Goal: Task Accomplishment & Management: Manage account settings

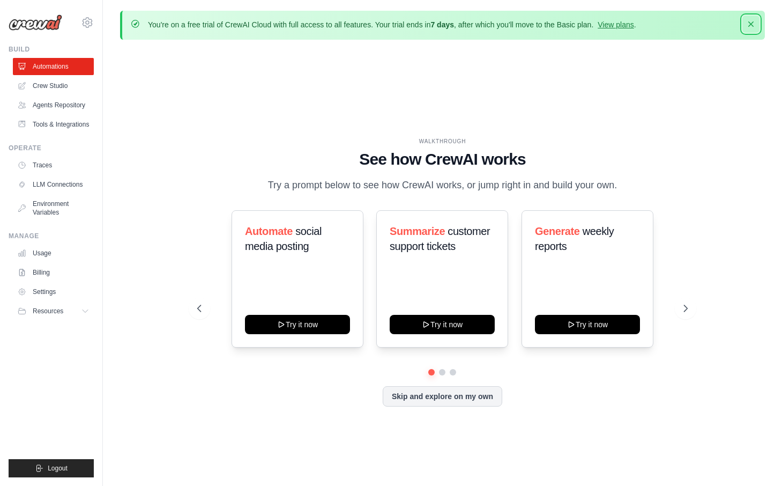
click at [748, 23] on icon "button" at bounding box center [751, 24] width 11 height 11
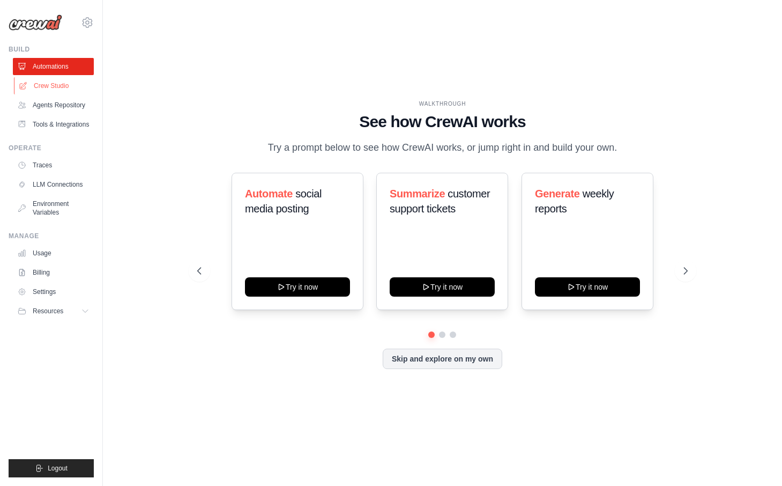
click at [61, 86] on link "Crew Studio" at bounding box center [54, 85] width 81 height 17
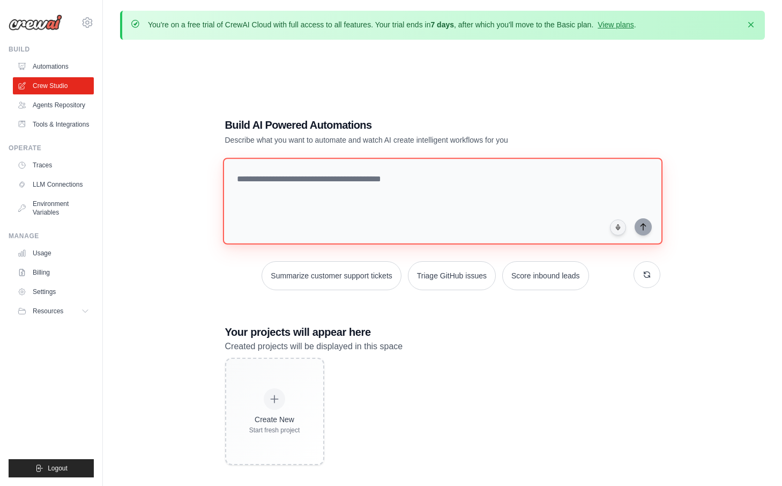
click at [308, 213] on textarea at bounding box center [443, 201] width 440 height 87
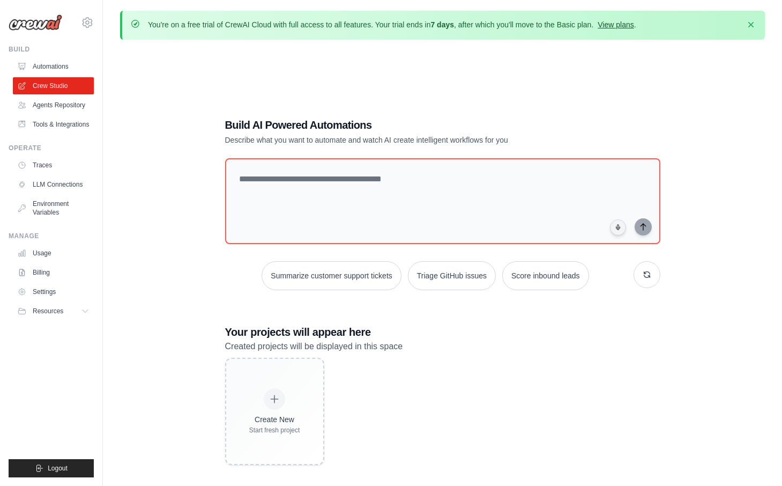
click at [630, 27] on link "View plans" at bounding box center [616, 24] width 36 height 9
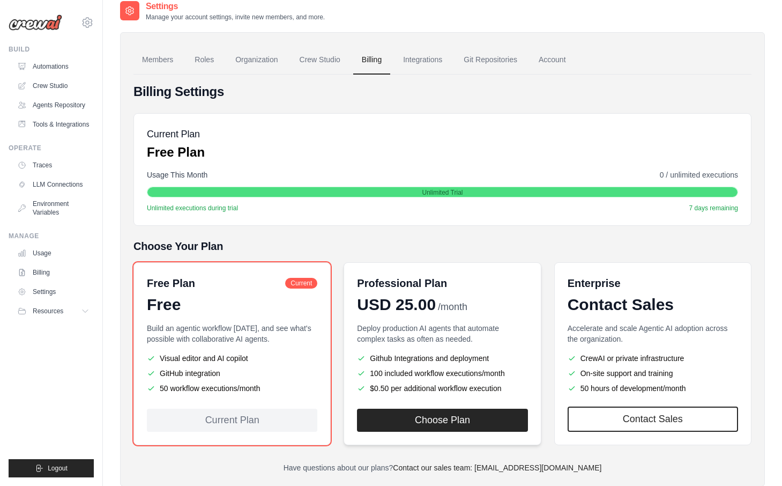
scroll to position [47, 0]
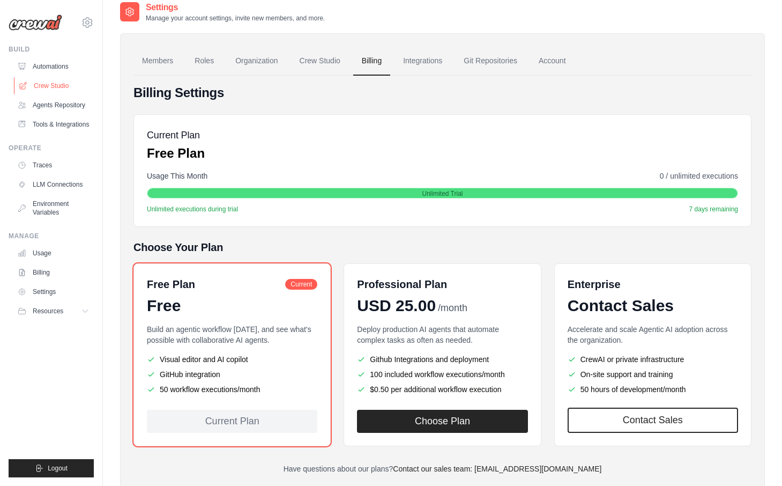
click at [48, 80] on link "Crew Studio" at bounding box center [54, 85] width 81 height 17
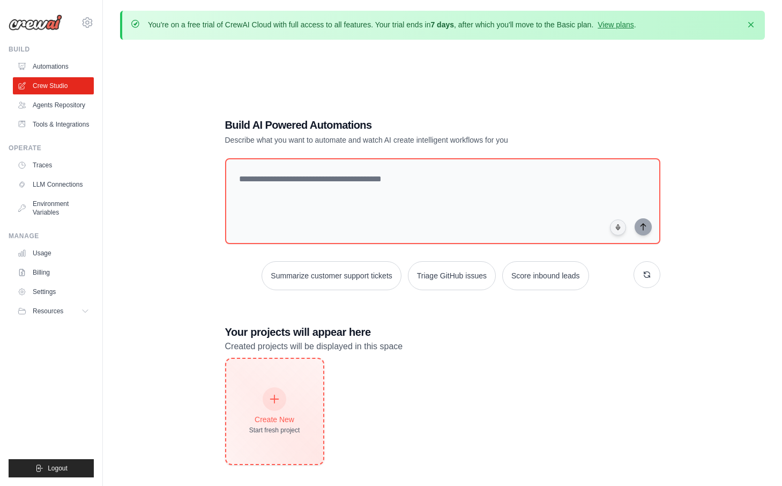
click at [272, 382] on div "Create New Start fresh project" at bounding box center [274, 411] width 97 height 105
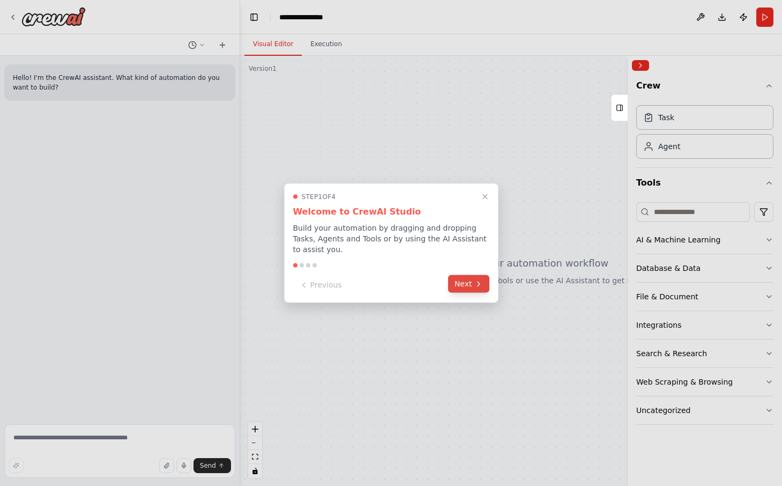
click at [461, 283] on button "Next" at bounding box center [468, 284] width 41 height 18
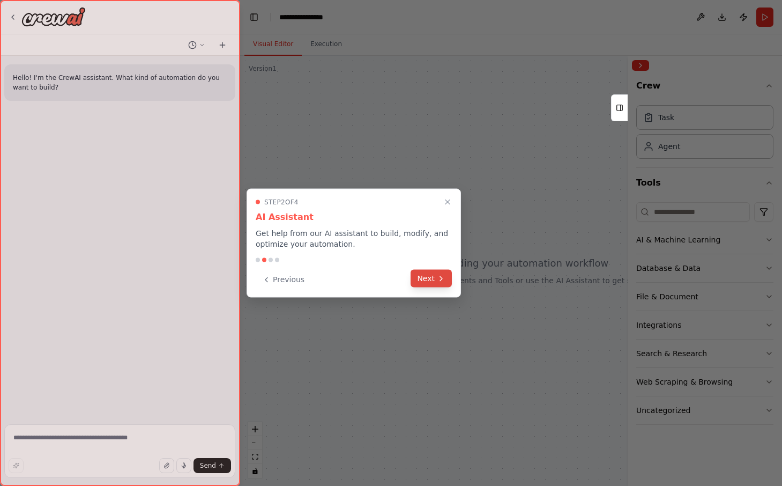
click at [447, 275] on button "Next" at bounding box center [431, 279] width 41 height 18
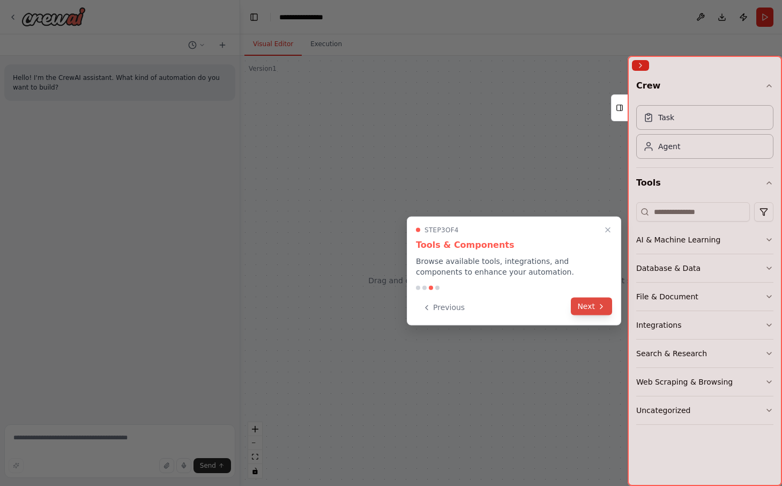
click at [590, 310] on button "Next" at bounding box center [591, 307] width 41 height 18
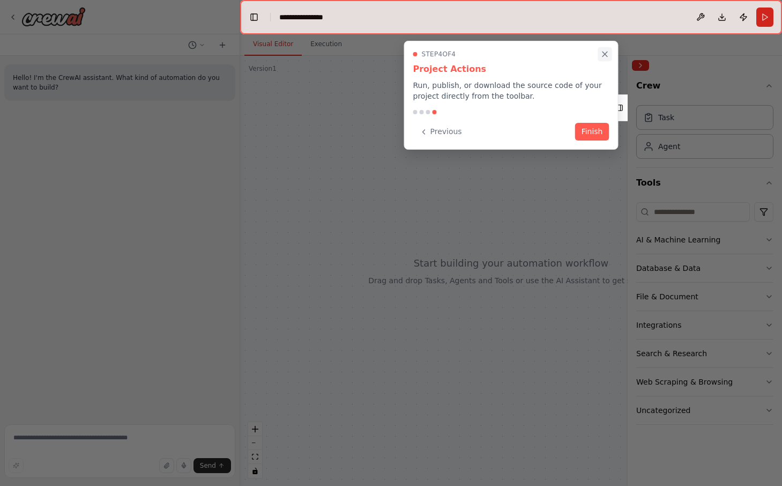
click at [605, 58] on icon "Close walkthrough" at bounding box center [606, 54] width 10 height 10
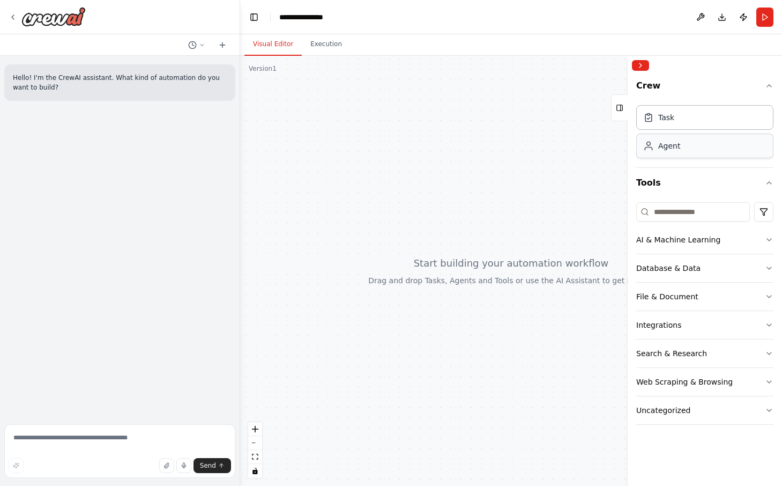
click at [657, 147] on div "Agent" at bounding box center [661, 145] width 37 height 11
click at [680, 243] on div "AI & Machine Learning" at bounding box center [678, 239] width 84 height 11
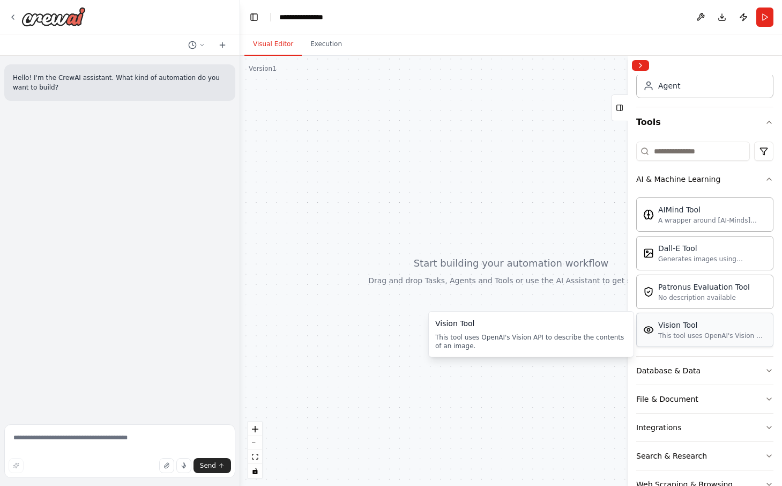
scroll to position [72, 0]
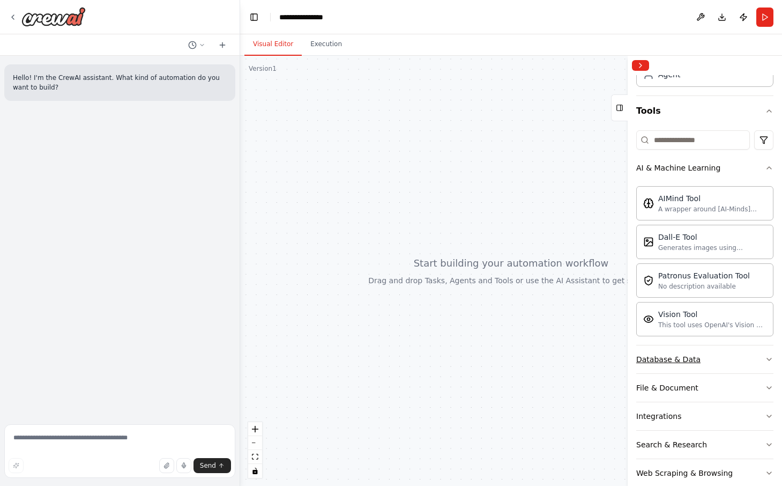
click at [719, 362] on button "Database & Data" at bounding box center [704, 359] width 137 height 28
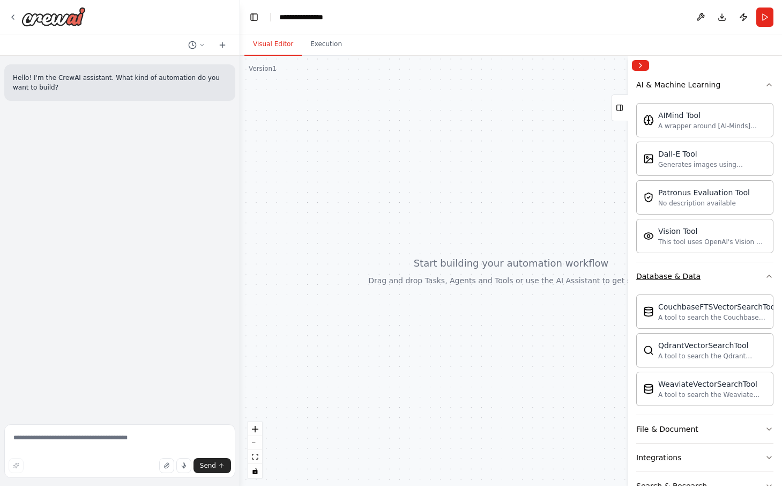
scroll to position [243, 0]
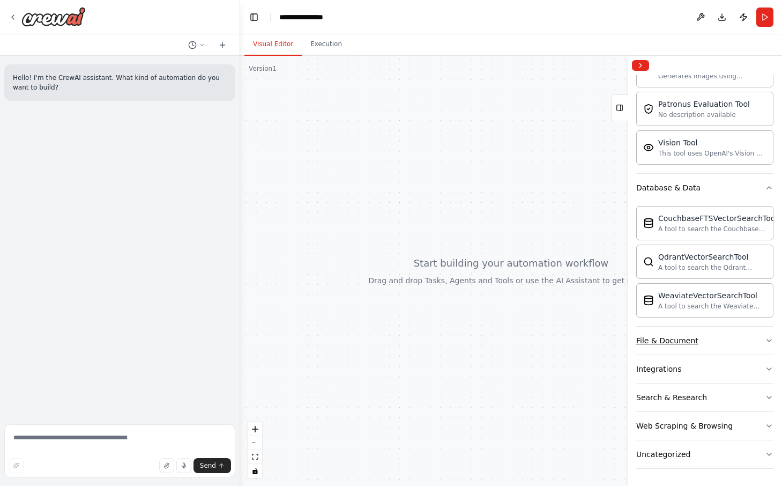
click at [698, 336] on button "File & Document" at bounding box center [704, 341] width 137 height 28
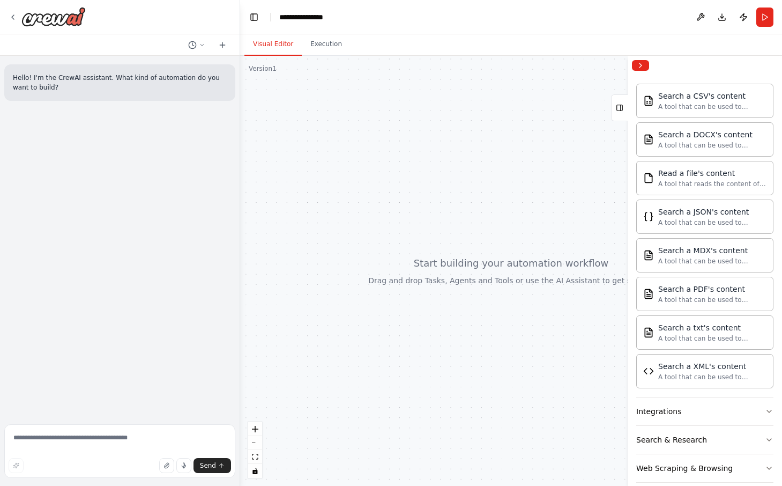
scroll to position [561, 0]
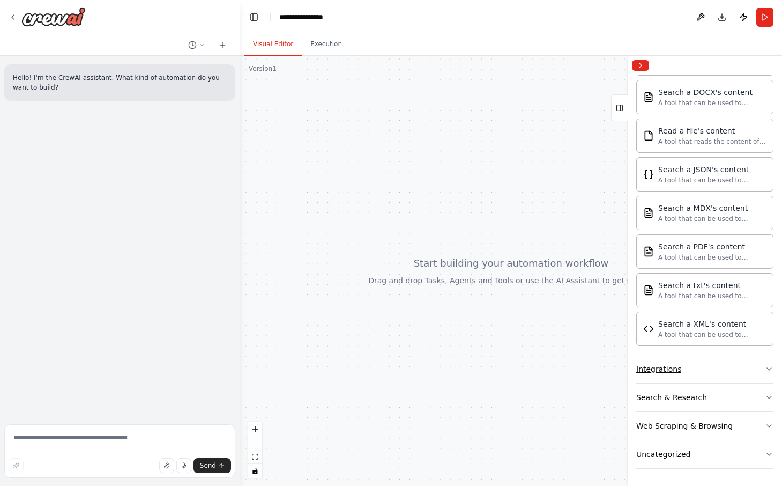
click at [694, 368] on button "Integrations" at bounding box center [704, 369] width 137 height 28
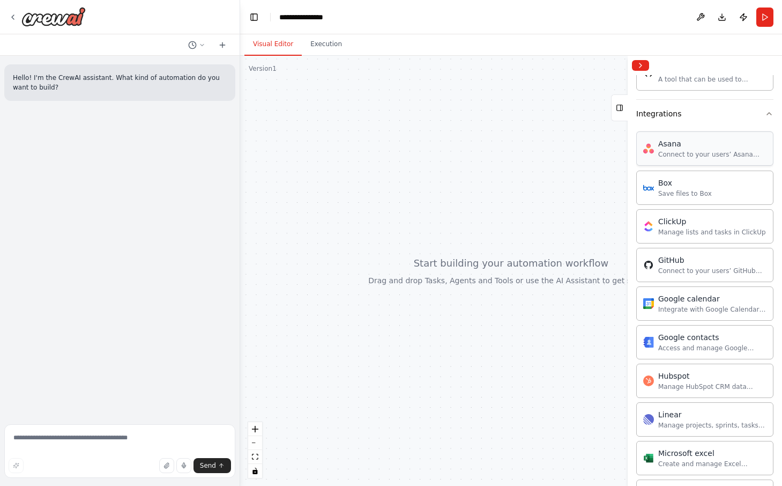
scroll to position [693, 0]
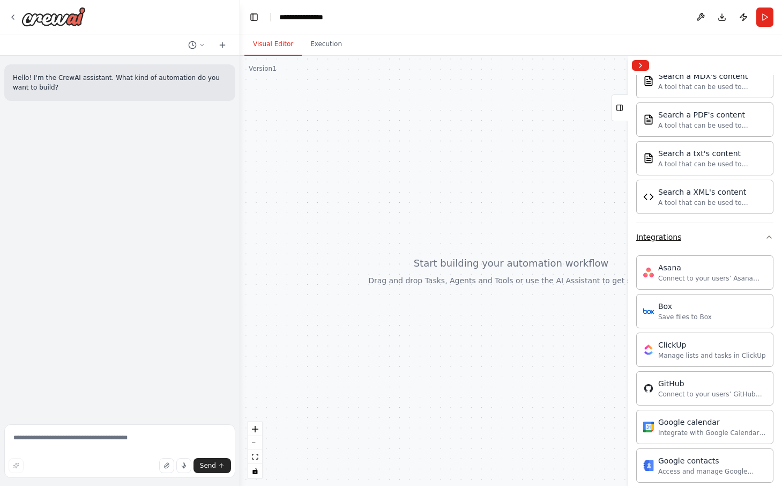
click at [732, 242] on button "Integrations" at bounding box center [704, 237] width 137 height 28
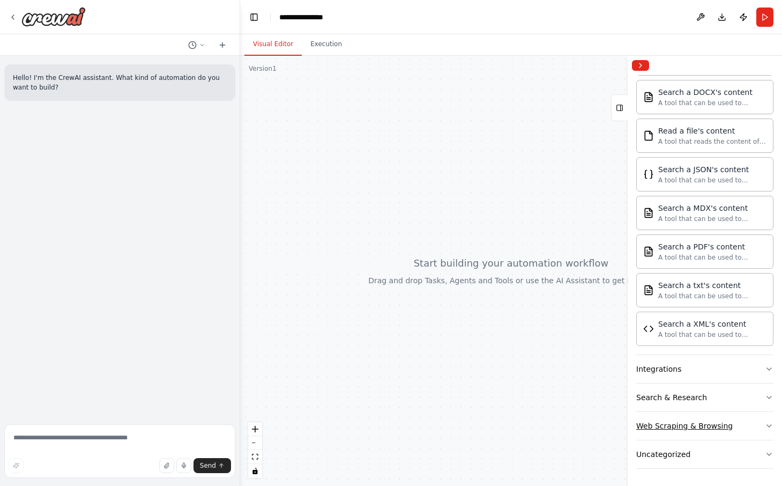
click at [727, 429] on div "Web Scraping & Browsing" at bounding box center [684, 425] width 97 height 11
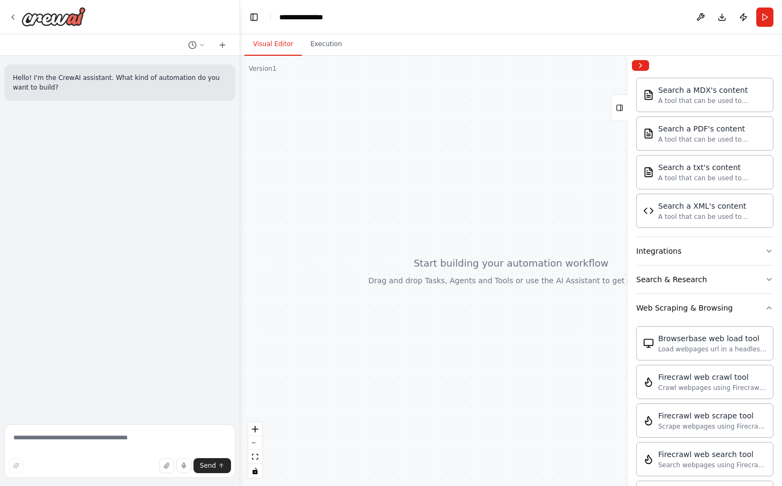
scroll to position [661, 0]
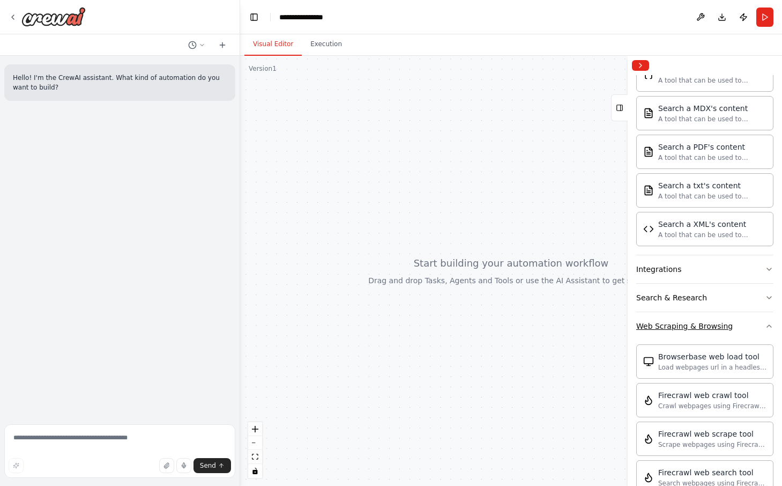
click at [730, 326] on button "Web Scraping & Browsing" at bounding box center [704, 326] width 137 height 28
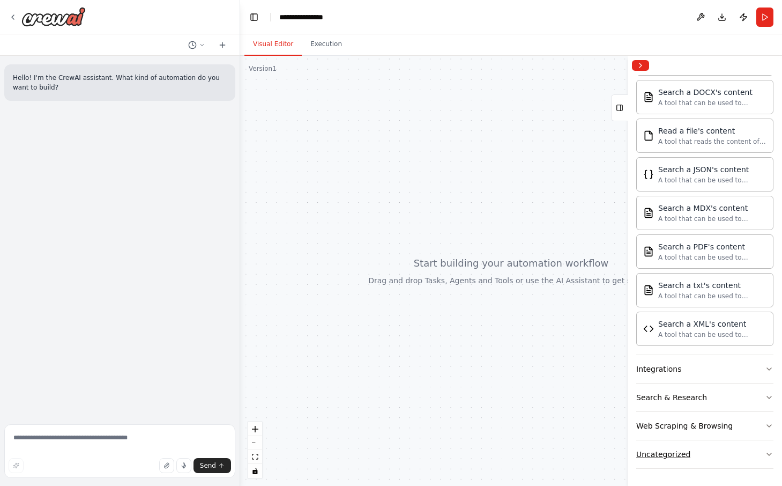
click at [746, 461] on button "Uncategorized" at bounding box center [704, 454] width 137 height 28
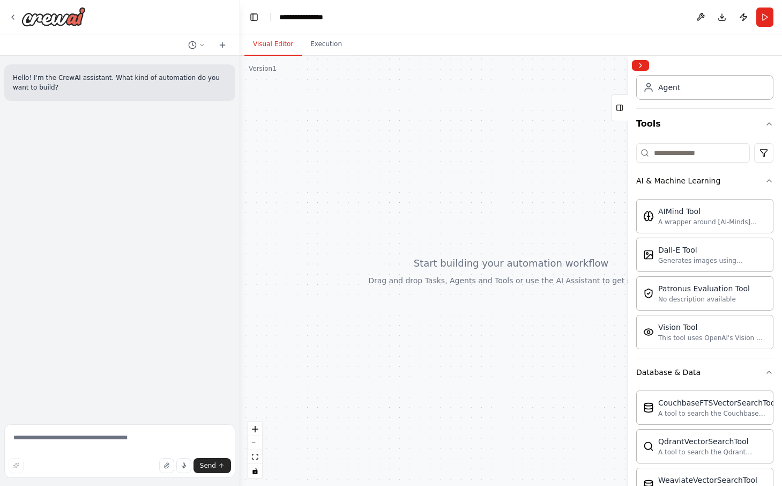
scroll to position [0, 0]
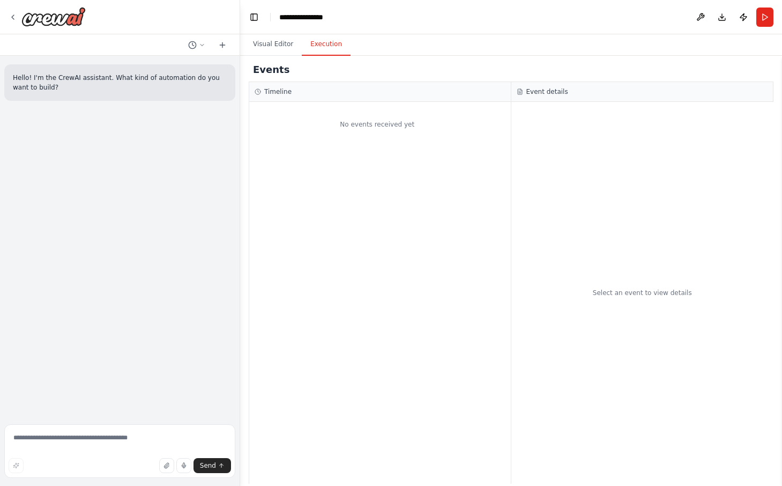
click at [345, 47] on button "Execution" at bounding box center [326, 44] width 49 height 23
click at [286, 58] on div "Events" at bounding box center [511, 70] width 525 height 24
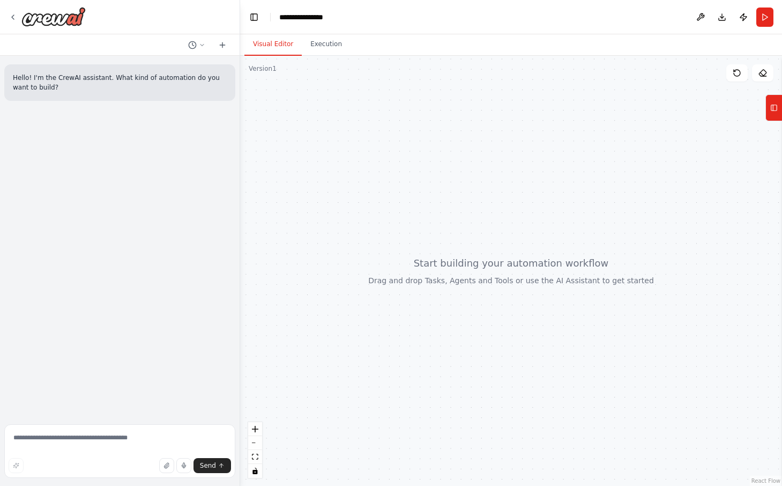
click at [277, 45] on button "Visual Editor" at bounding box center [273, 44] width 57 height 23
click at [13, 14] on icon at bounding box center [13, 17] width 9 height 9
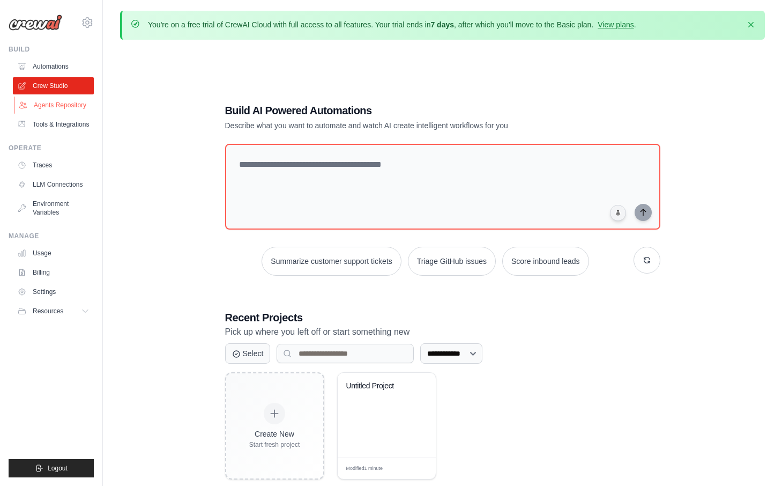
click at [76, 104] on link "Agents Repository" at bounding box center [54, 105] width 81 height 17
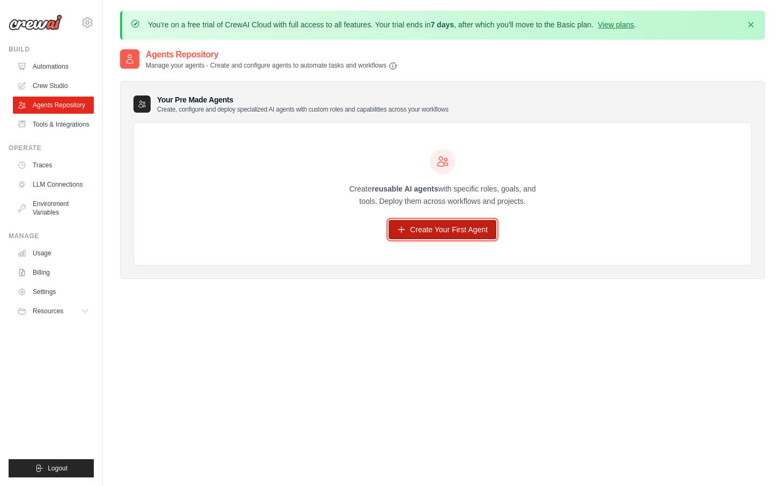
click at [430, 222] on link "Create Your First Agent" at bounding box center [443, 229] width 108 height 19
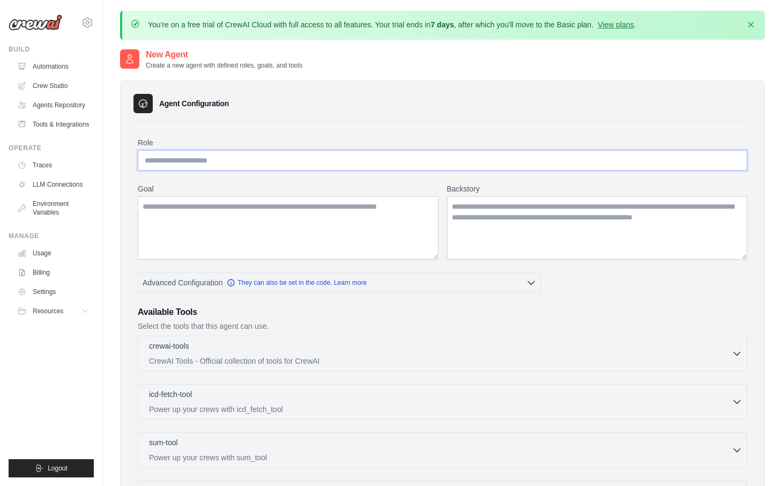
click at [286, 163] on input "Role" at bounding box center [443, 160] width 610 height 20
type input "**********"
click at [389, 235] on textarea "Goal" at bounding box center [288, 227] width 301 height 63
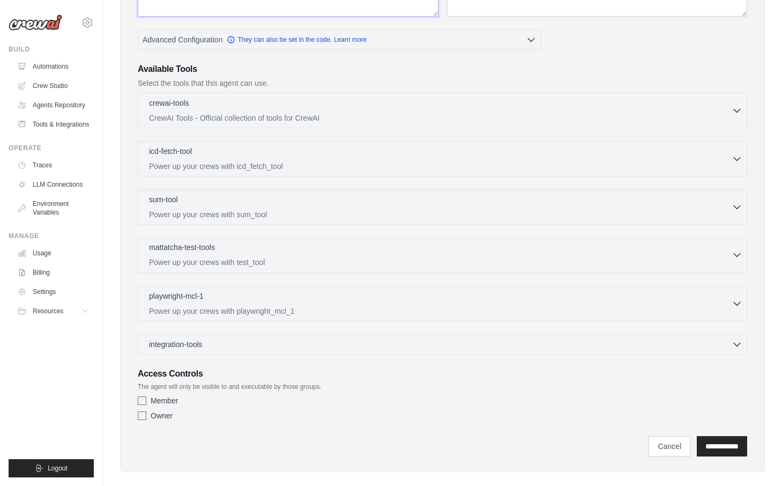
scroll to position [243, 0]
type textarea "**********"
click at [486, 338] on div "integration-tools 0 selected" at bounding box center [446, 343] width 594 height 11
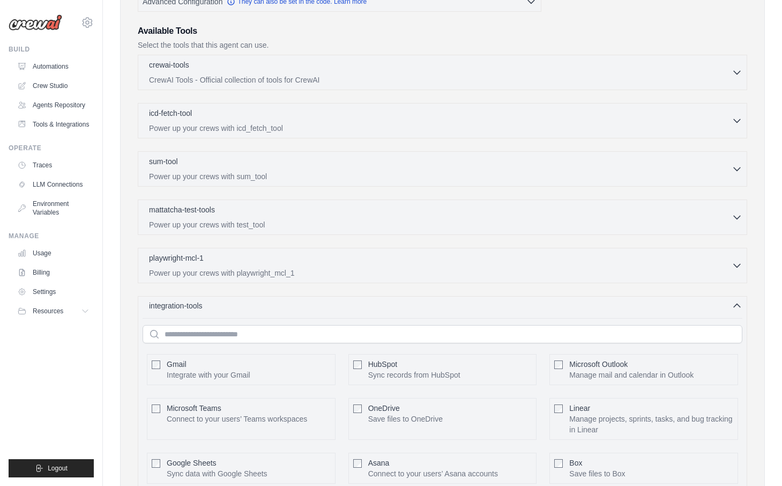
scroll to position [283, 0]
click at [484, 320] on div "Gmail Integrate with your Gmail HubSpot OneDrive" at bounding box center [443, 467] width 600 height 302
click at [465, 310] on div "integration-tools 0 selected Gmail HubSpot Microsoft Teams" at bounding box center [443, 458] width 610 height 329
click at [661, 311] on div "integration-tools 0 selected Gmail HubSpot Microsoft Teams" at bounding box center [443, 458] width 610 height 329
click at [735, 309] on div "integration-tools 0 selected Gmail HubSpot Microsoft Teams" at bounding box center [443, 458] width 610 height 329
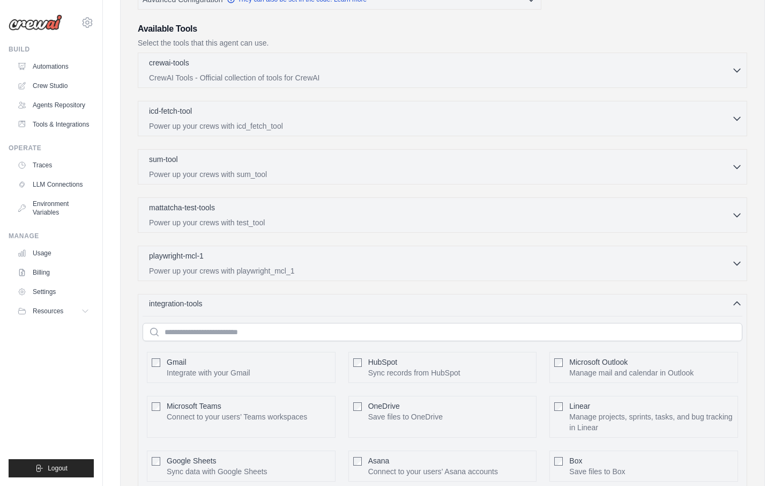
click at [737, 301] on icon "button" at bounding box center [737, 303] width 11 height 11
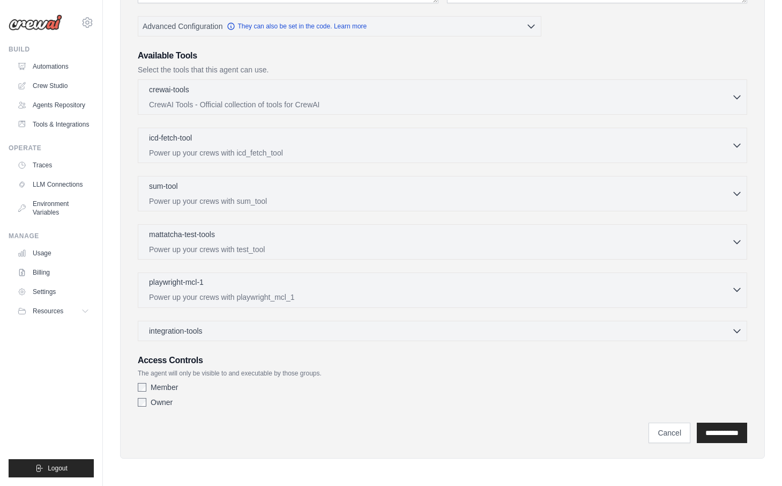
click at [726, 283] on div "playwright-mcl-1 0 selected" at bounding box center [440, 283] width 583 height 13
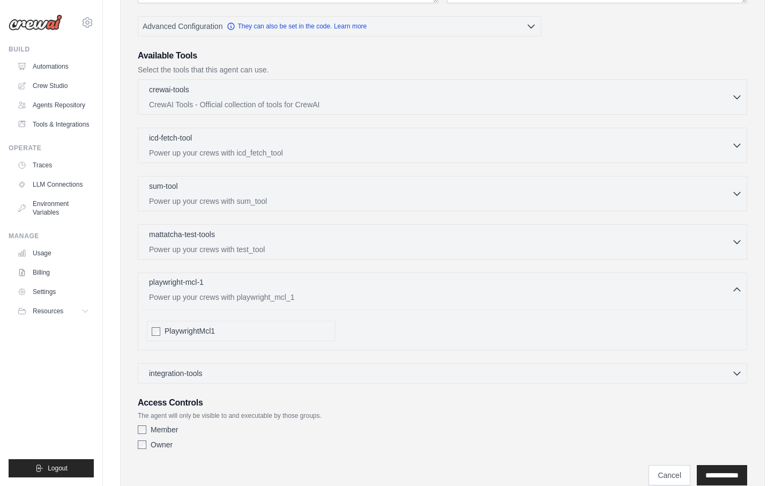
click at [726, 283] on div "playwright-mcl-1 0 selected" at bounding box center [440, 283] width 583 height 13
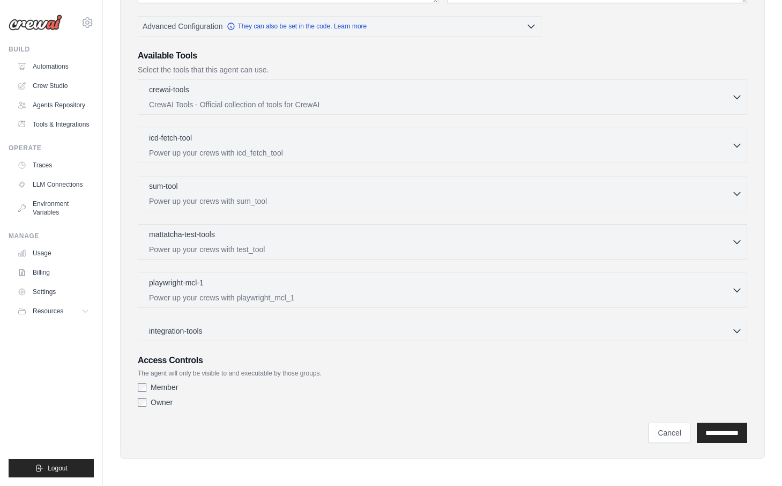
click at [713, 258] on div "mattatcha-test-tools 0 selected Power up your crews with test_tool" at bounding box center [443, 241] width 610 height 35
click at [746, 241] on div "mattatcha-test-tools 0 selected Power up your crews with test_tool" at bounding box center [443, 241] width 610 height 35
click at [745, 241] on div "mattatcha-test-tools 0 selected Power up your crews with test_tool" at bounding box center [443, 241] width 610 height 35
click at [737, 238] on icon "button" at bounding box center [737, 241] width 11 height 11
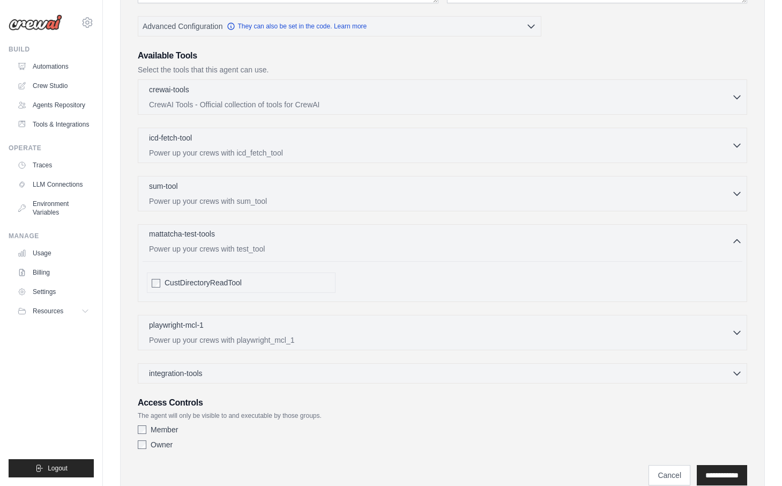
click at [737, 238] on icon "button" at bounding box center [737, 241] width 11 height 11
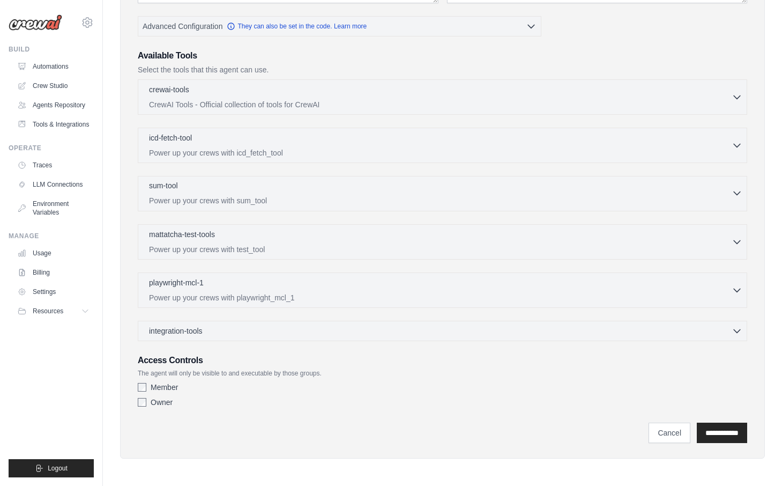
click at [732, 191] on icon "button" at bounding box center [737, 193] width 11 height 11
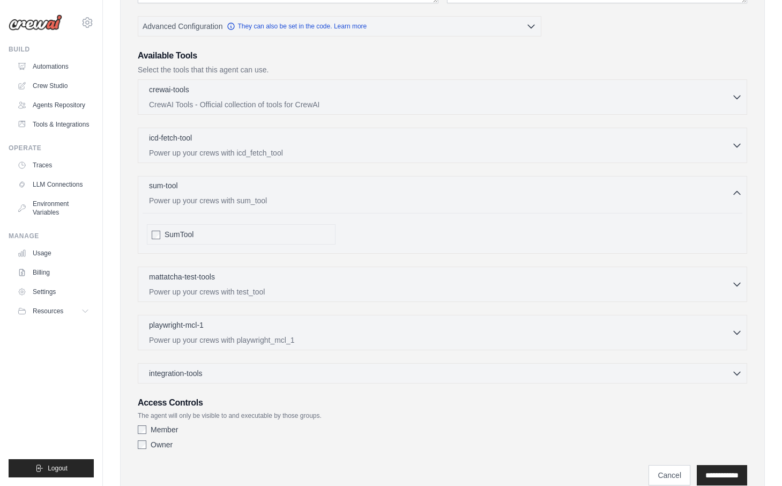
click at [731, 191] on div "sum-tool 0 selected" at bounding box center [440, 186] width 583 height 13
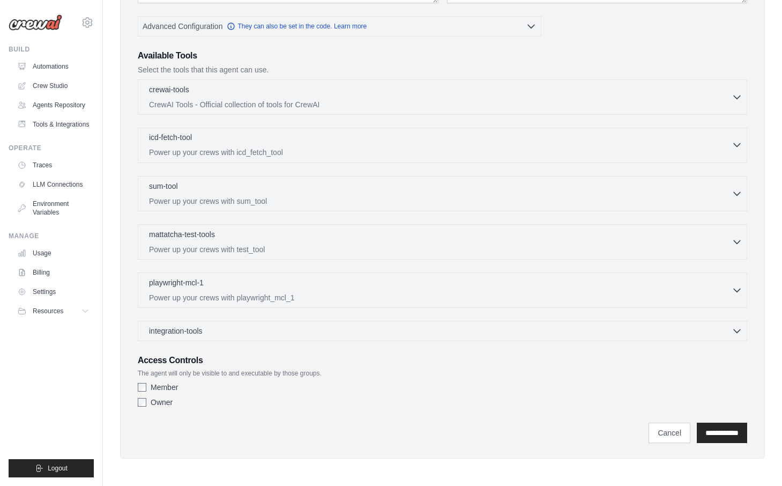
click at [737, 146] on icon "button" at bounding box center [737, 144] width 11 height 11
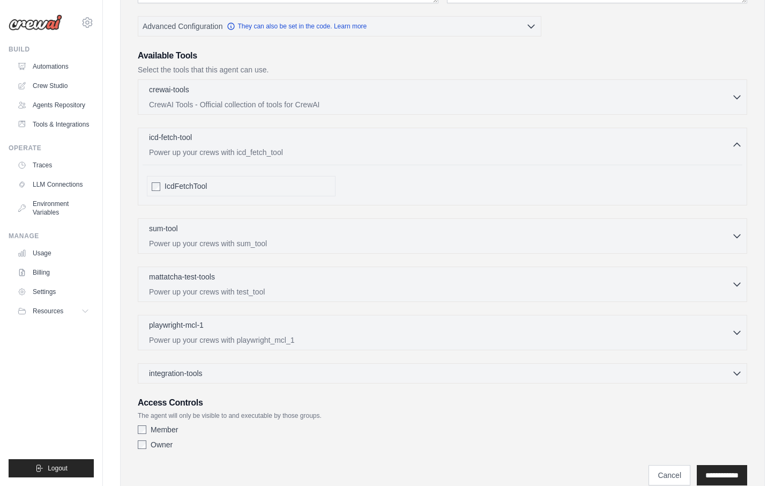
click at [737, 146] on icon "button" at bounding box center [737, 144] width 11 height 11
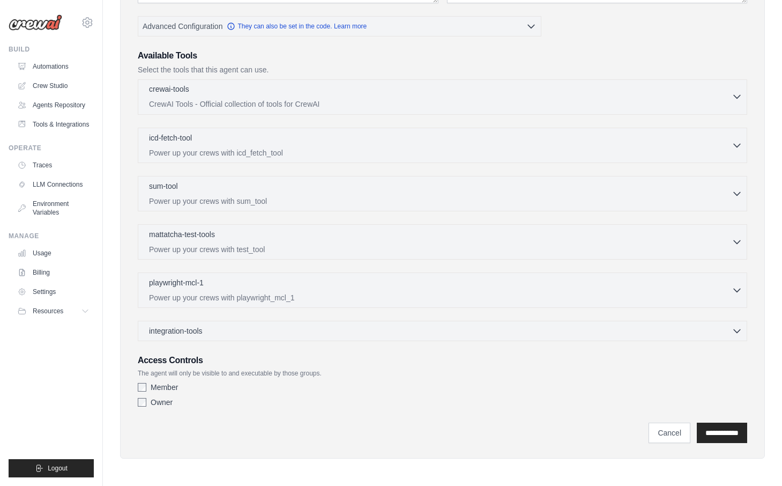
click at [741, 102] on button "crewai-tools 0 selected CrewAI Tools - Official collection of tools for CrewAI" at bounding box center [443, 97] width 600 height 26
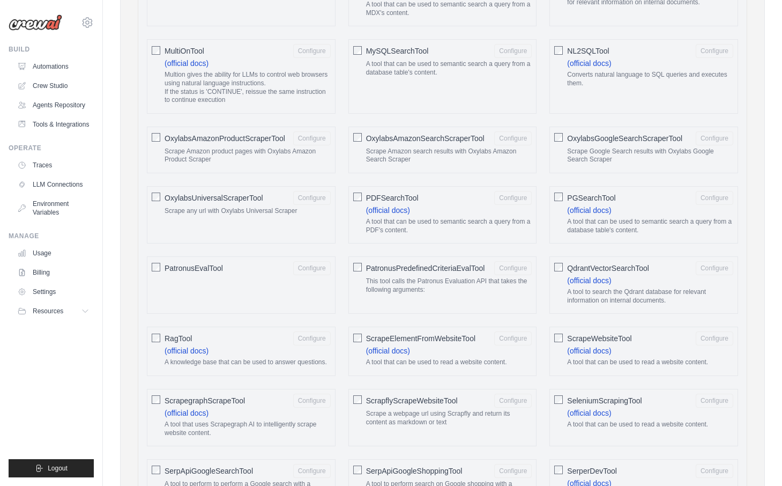
scroll to position [1070, 0]
click at [151, 338] on div "RagTool Configure (official docs) A knowledge base that can be used to answer q…" at bounding box center [241, 350] width 189 height 49
click at [184, 349] on link "(official docs)" at bounding box center [187, 350] width 44 height 9
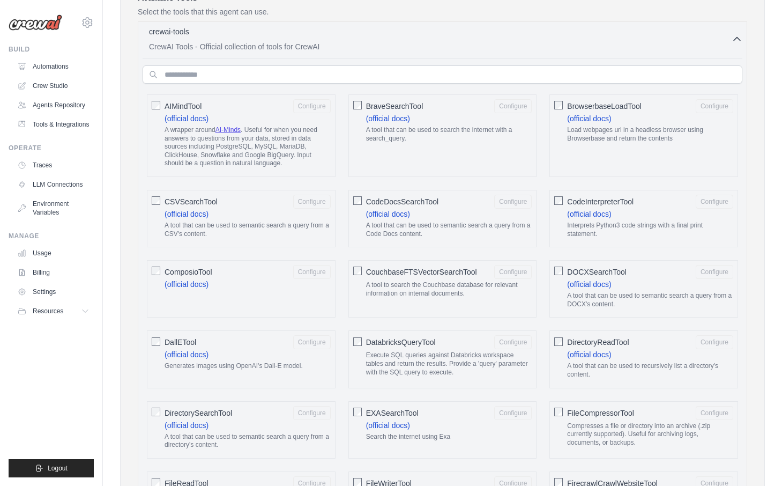
scroll to position [0, 0]
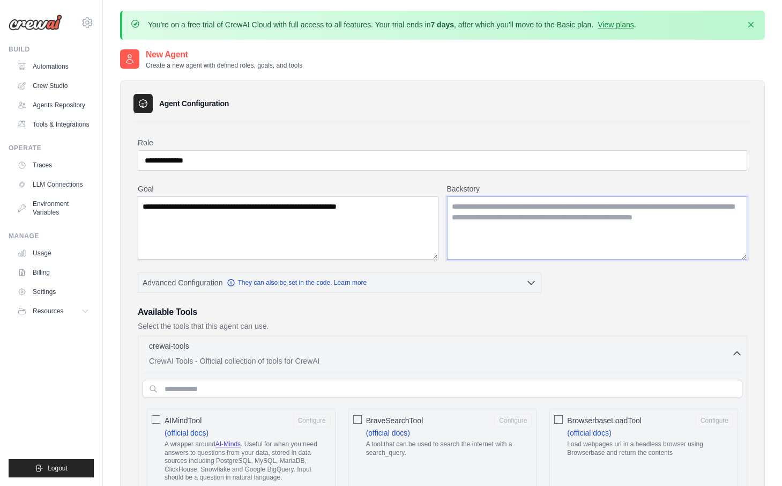
click at [477, 208] on textarea "Backstory" at bounding box center [597, 227] width 301 height 63
paste textarea "**********"
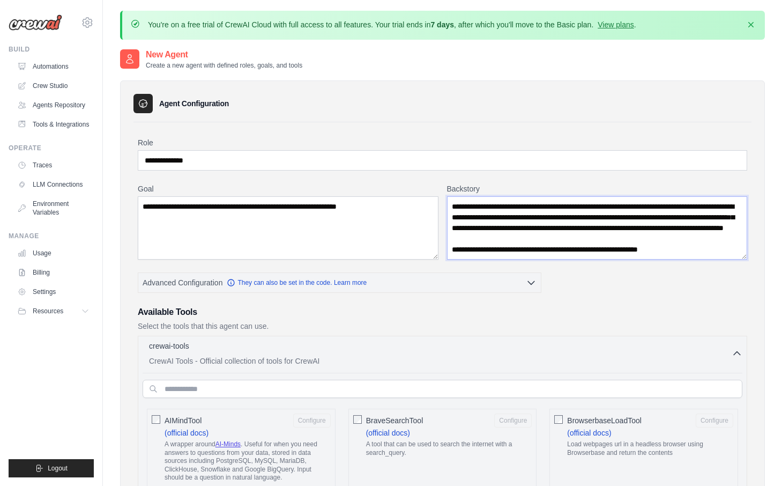
drag, startPoint x: 630, startPoint y: 205, endPoint x: 628, endPoint y: 220, distance: 14.5
click at [628, 220] on textarea "Backstory" at bounding box center [597, 227] width 301 height 63
drag, startPoint x: 542, startPoint y: 218, endPoint x: 611, endPoint y: 218, distance: 69.2
click at [611, 218] on textarea "Backstory" at bounding box center [597, 227] width 301 height 63
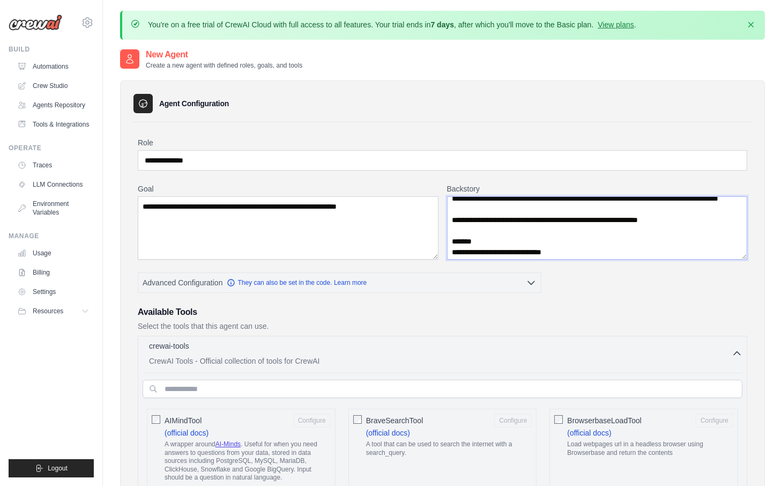
scroll to position [18, 0]
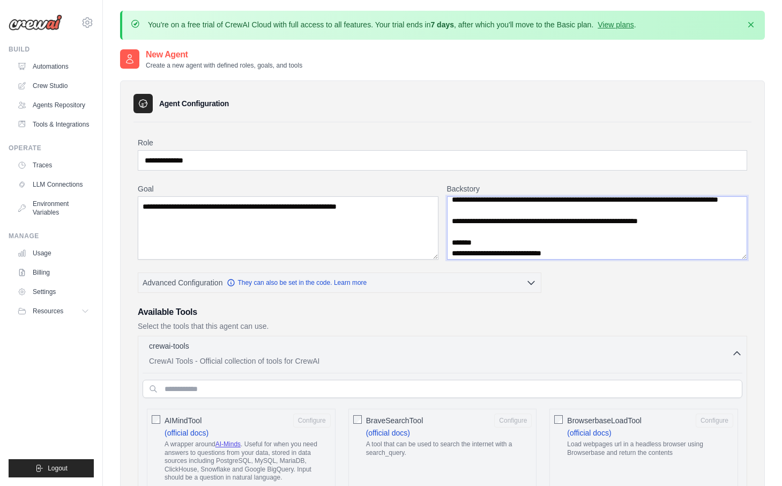
click at [483, 223] on textarea "Backstory" at bounding box center [597, 227] width 301 height 63
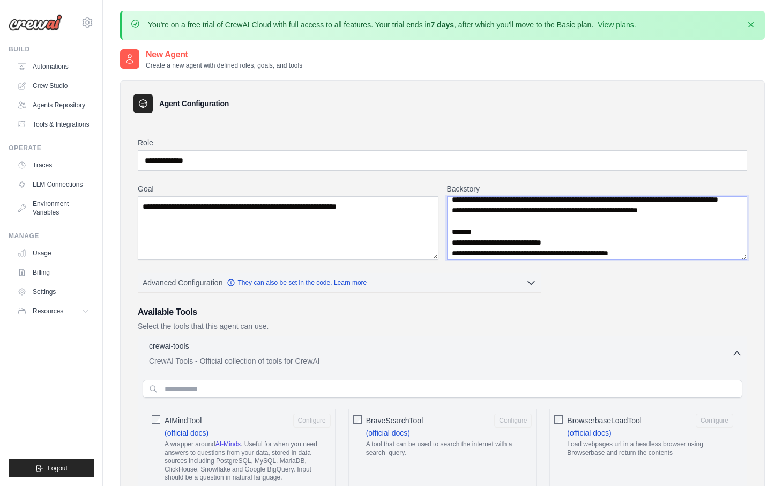
scroll to position [7, 0]
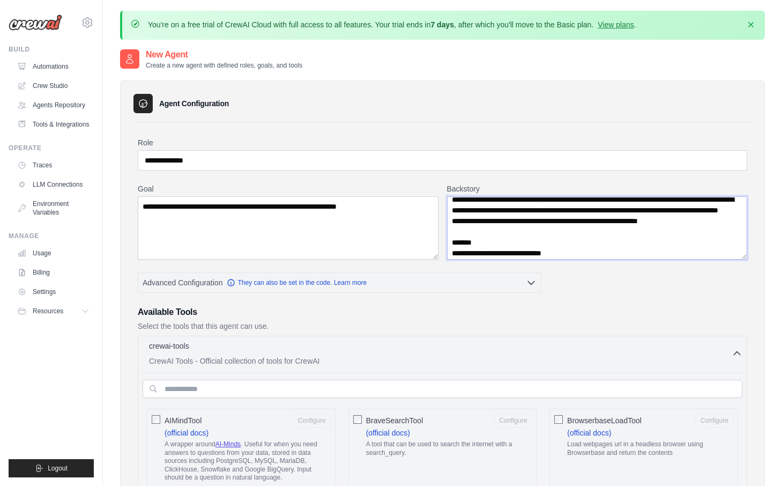
click at [457, 241] on textarea "Backstory" at bounding box center [597, 227] width 301 height 63
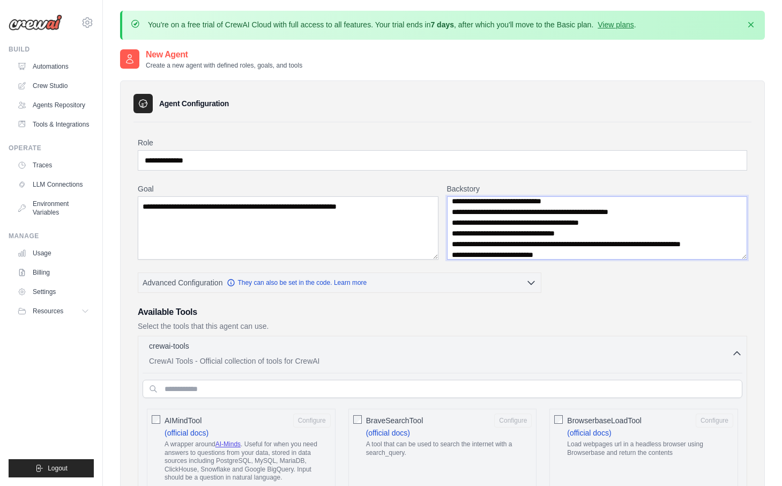
scroll to position [51, 0]
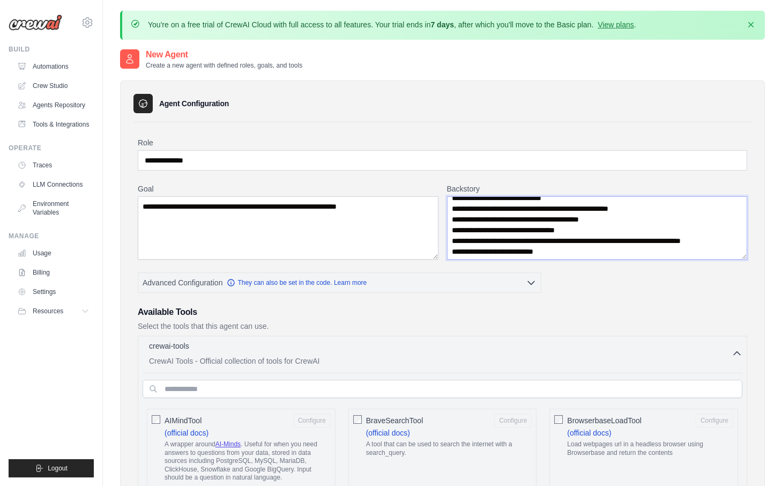
type textarea "**********"
click at [408, 212] on textarea "**********" at bounding box center [288, 227] width 301 height 63
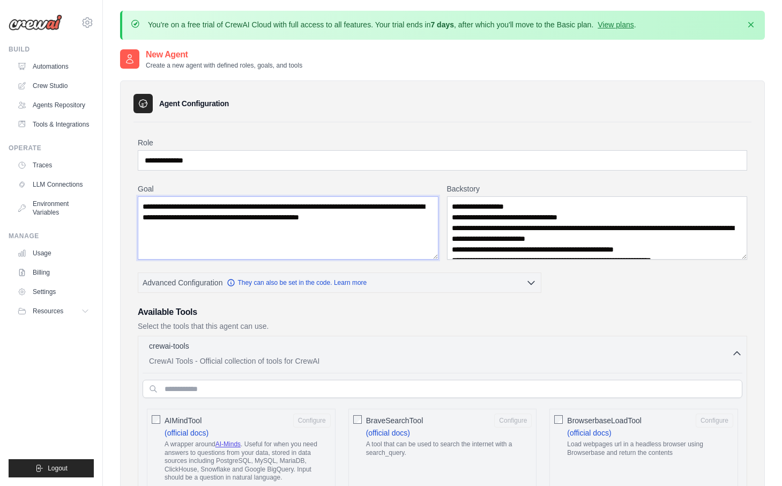
scroll to position [151, 0]
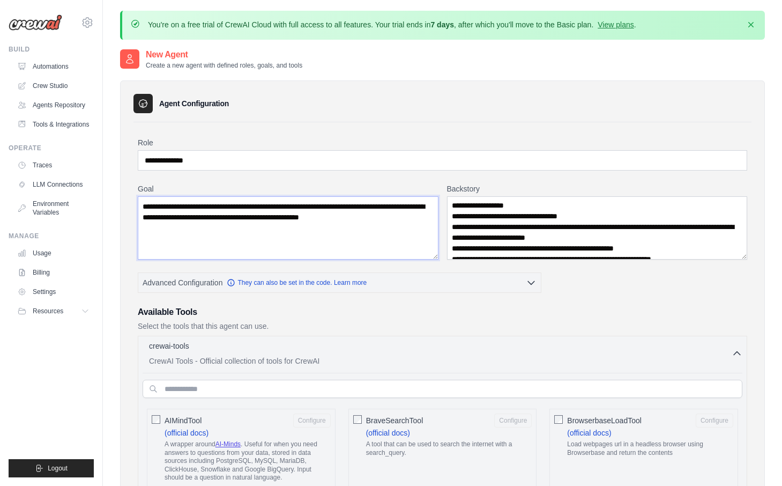
type textarea "**********"
click at [461, 230] on textarea "Backstory" at bounding box center [597, 227] width 301 height 63
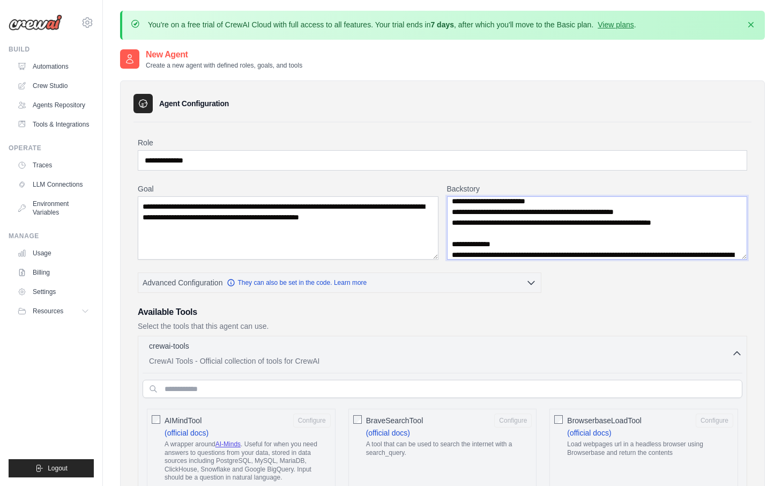
scroll to position [191, 0]
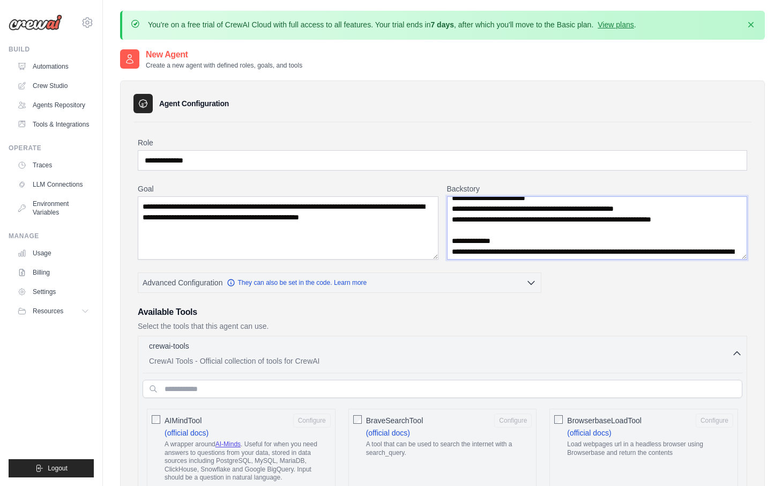
click at [461, 230] on textarea "Backstory" at bounding box center [597, 227] width 301 height 63
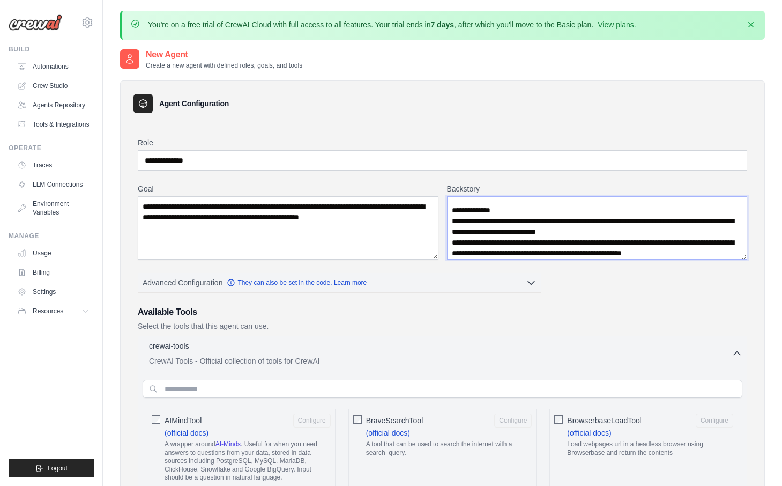
scroll to position [224, 0]
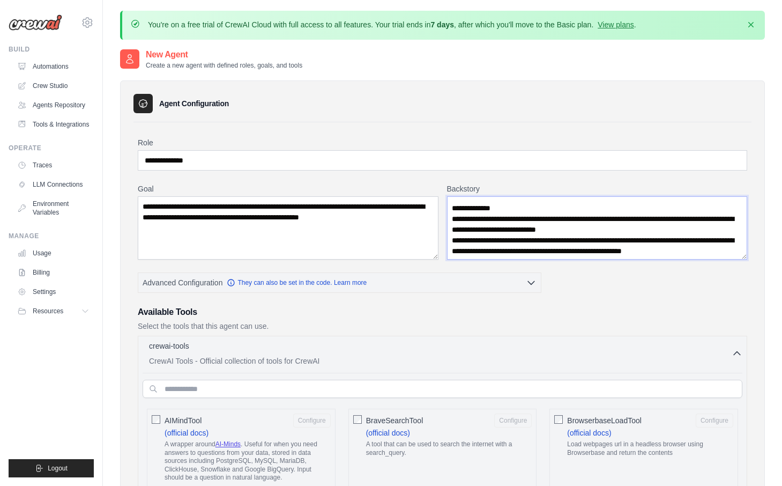
click at [460, 232] on textarea "Backstory" at bounding box center [597, 227] width 301 height 63
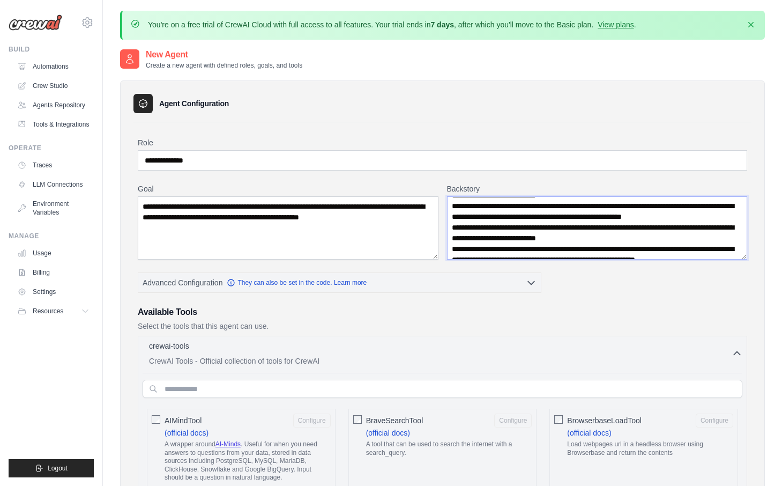
scroll to position [249, 0]
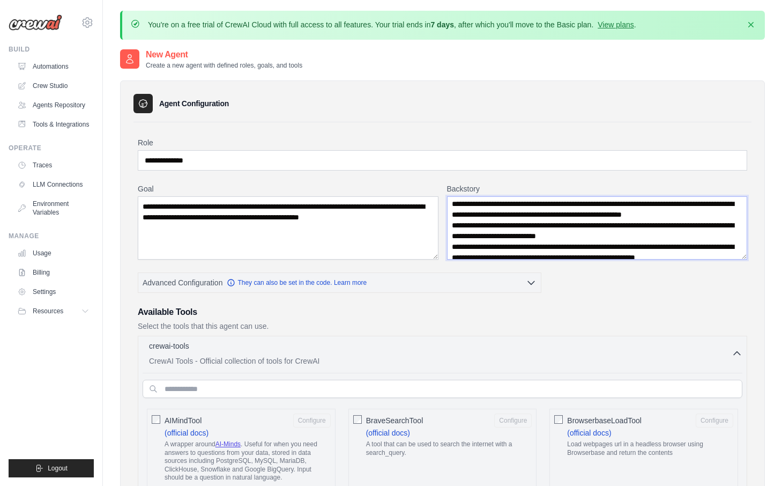
drag, startPoint x: 452, startPoint y: 207, endPoint x: 484, endPoint y: 225, distance: 36.2
click at [484, 225] on textarea "Backstory" at bounding box center [597, 227] width 301 height 63
click at [492, 225] on textarea "Backstory" at bounding box center [597, 227] width 301 height 63
drag, startPoint x: 541, startPoint y: 215, endPoint x: 619, endPoint y: 225, distance: 79.5
click at [619, 226] on textarea "Backstory" at bounding box center [597, 227] width 301 height 63
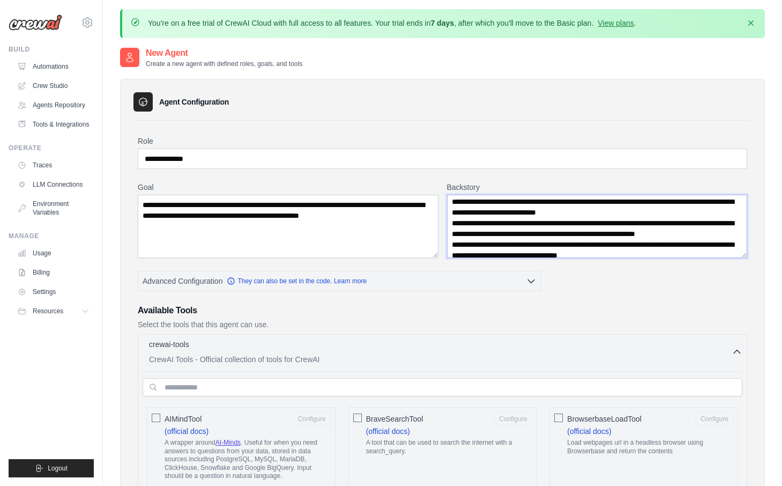
scroll to position [247, 0]
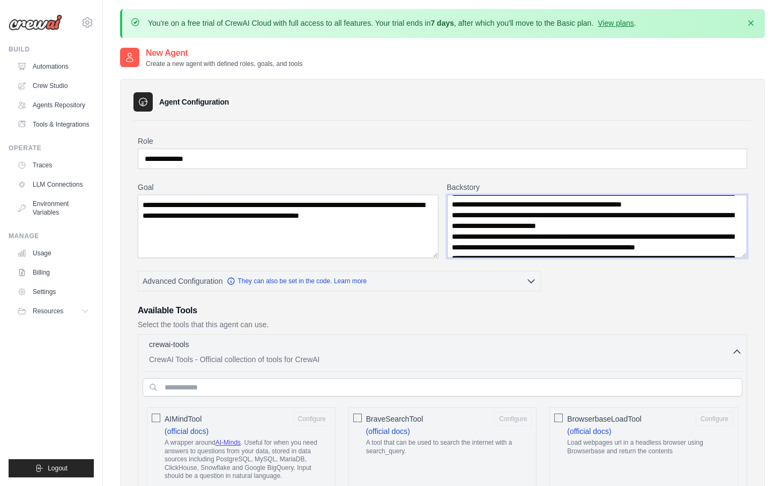
drag, startPoint x: 631, startPoint y: 217, endPoint x: 485, endPoint y: 217, distance: 145.9
click at [485, 217] on textarea "Backstory" at bounding box center [597, 226] width 301 height 63
click at [478, 207] on textarea "Backstory" at bounding box center [597, 226] width 301 height 63
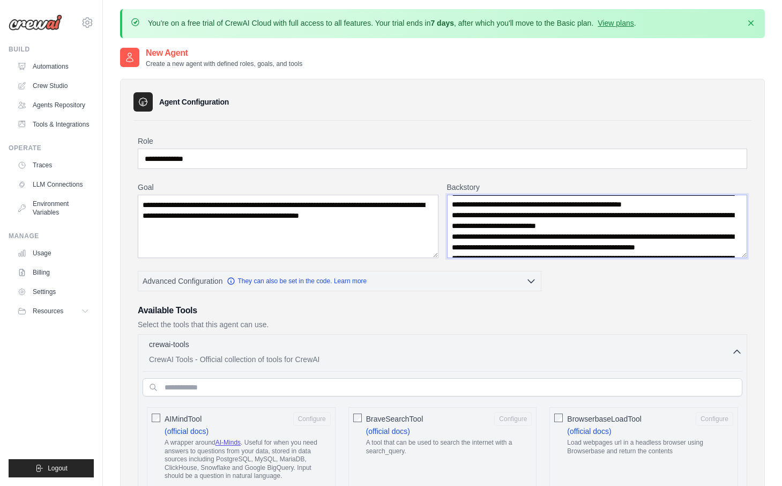
drag, startPoint x: 546, startPoint y: 217, endPoint x: 520, endPoint y: 217, distance: 25.7
click at [520, 217] on textarea "Backstory" at bounding box center [597, 226] width 301 height 63
drag, startPoint x: 576, startPoint y: 217, endPoint x: 665, endPoint y: 216, distance: 88.5
click at [665, 216] on textarea "Backstory" at bounding box center [597, 226] width 301 height 63
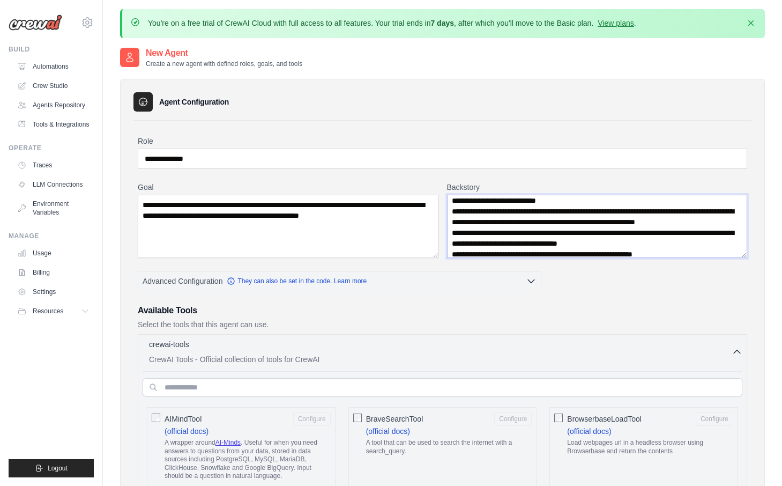
scroll to position [274, 0]
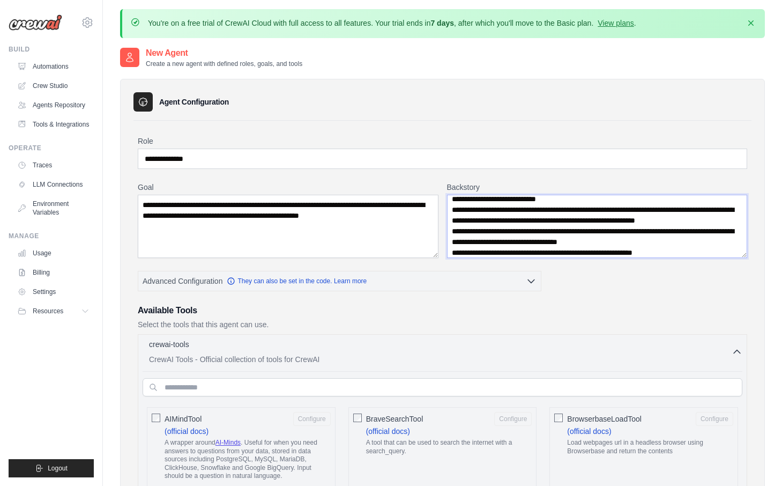
drag, startPoint x: 613, startPoint y: 231, endPoint x: 450, endPoint y: 219, distance: 164.0
click at [450, 219] on textarea "Backstory" at bounding box center [597, 226] width 301 height 63
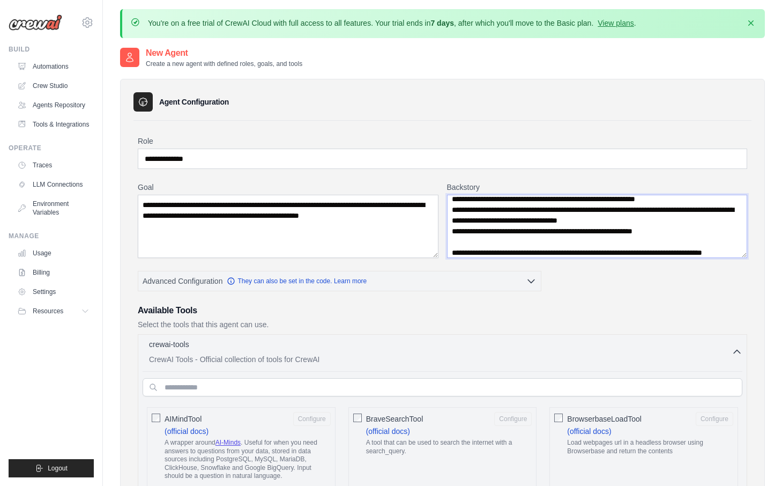
scroll to position [263, 0]
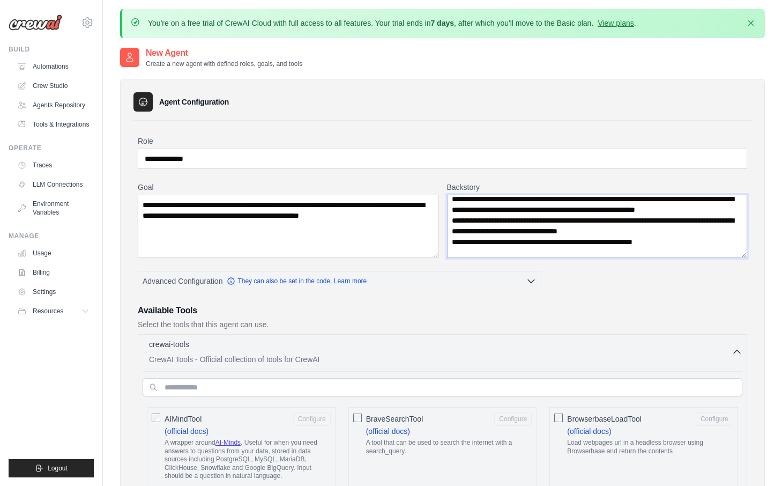
drag, startPoint x: 455, startPoint y: 232, endPoint x: 435, endPoint y: 232, distance: 19.3
click at [435, 232] on div "**********" at bounding box center [443, 220] width 610 height 76
click at [460, 231] on textarea "Backstory" at bounding box center [597, 226] width 301 height 63
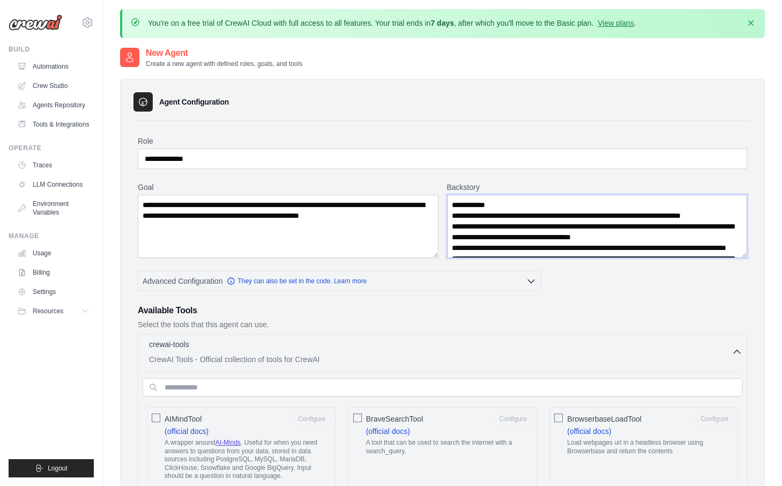
scroll to position [352, 0]
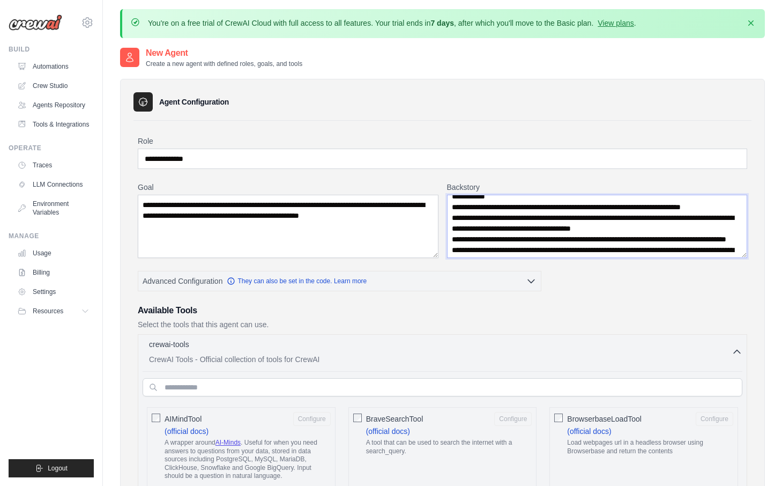
drag, startPoint x: 493, startPoint y: 231, endPoint x: 447, endPoint y: 218, distance: 47.5
click at [447, 218] on textarea "Backstory" at bounding box center [597, 226] width 301 height 63
click at [463, 237] on textarea "Backstory" at bounding box center [597, 226] width 301 height 63
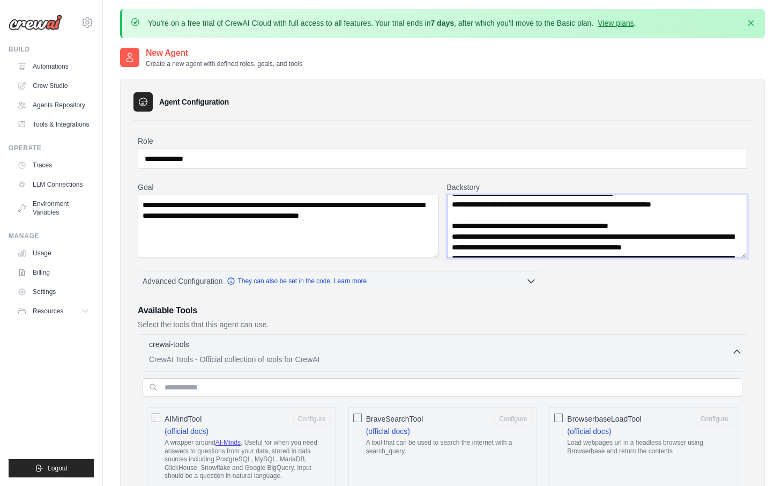
scroll to position [633, 0]
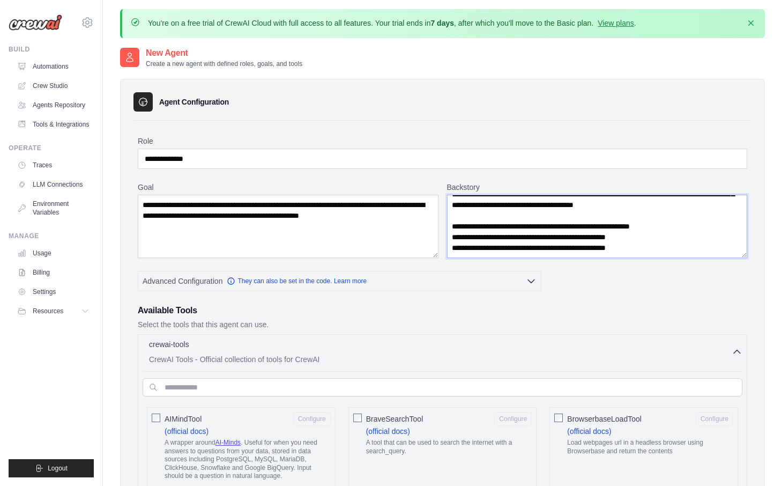
drag, startPoint x: 738, startPoint y: 220, endPoint x: 447, endPoint y: 311, distance: 304.4
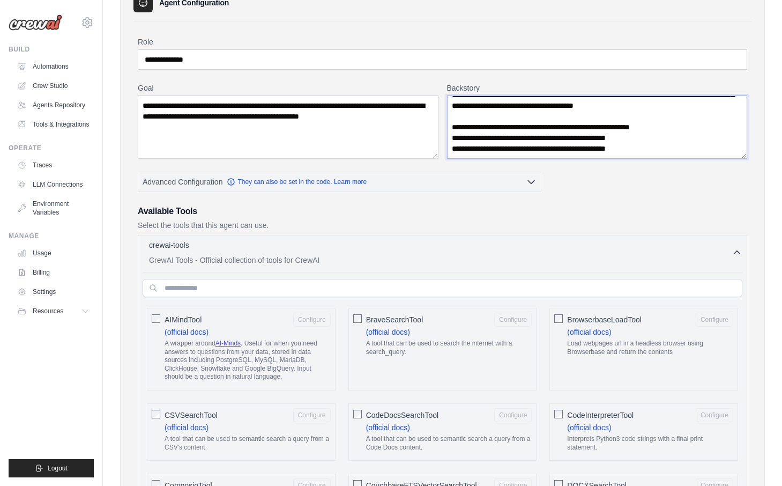
scroll to position [10, 0]
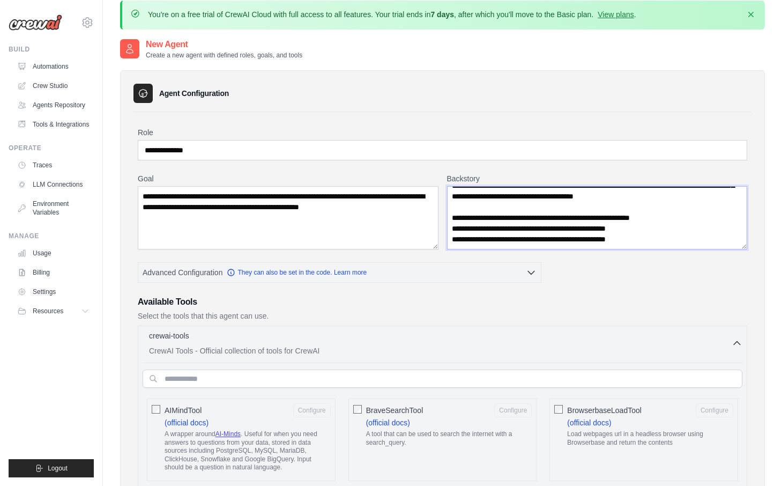
click at [508, 242] on textarea "Backstory" at bounding box center [597, 217] width 301 height 63
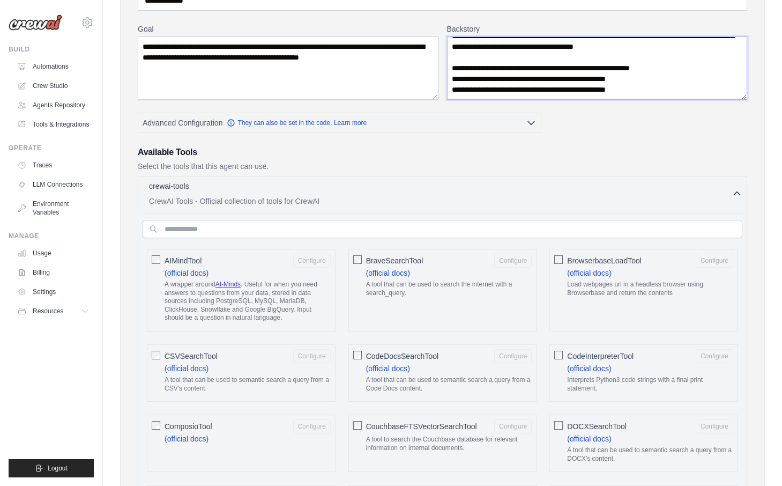
scroll to position [8, 0]
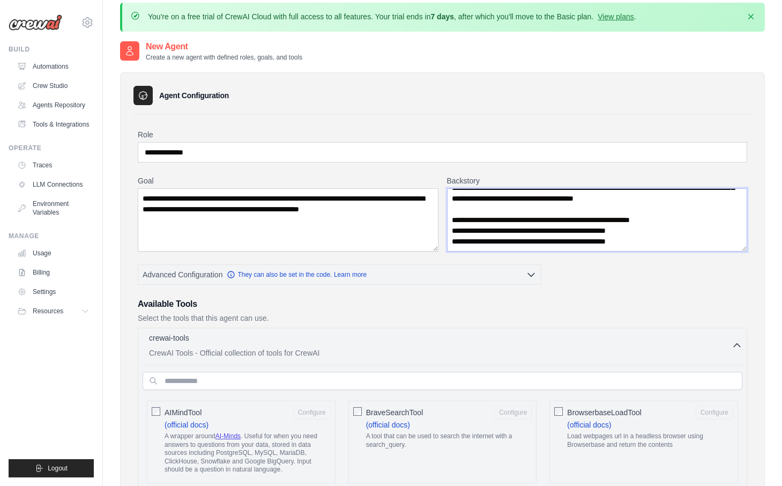
click at [677, 228] on textarea "Backstory" at bounding box center [597, 219] width 301 height 63
click at [613, 240] on textarea "Backstory" at bounding box center [597, 219] width 301 height 63
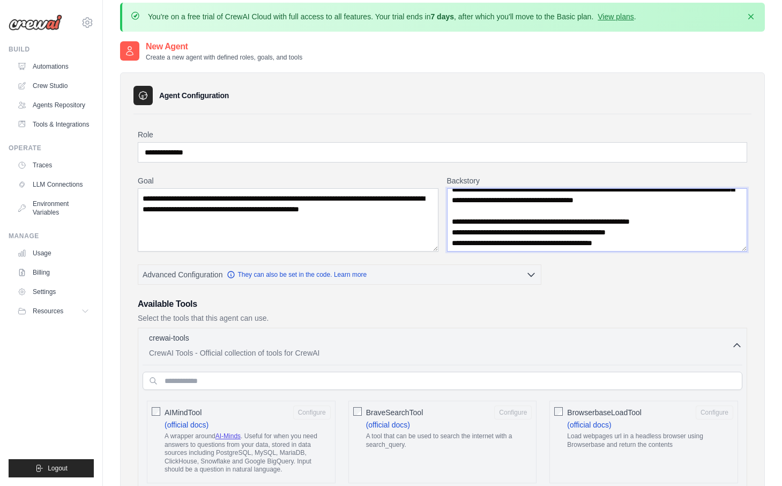
click at [554, 222] on textarea "Backstory" at bounding box center [597, 219] width 301 height 63
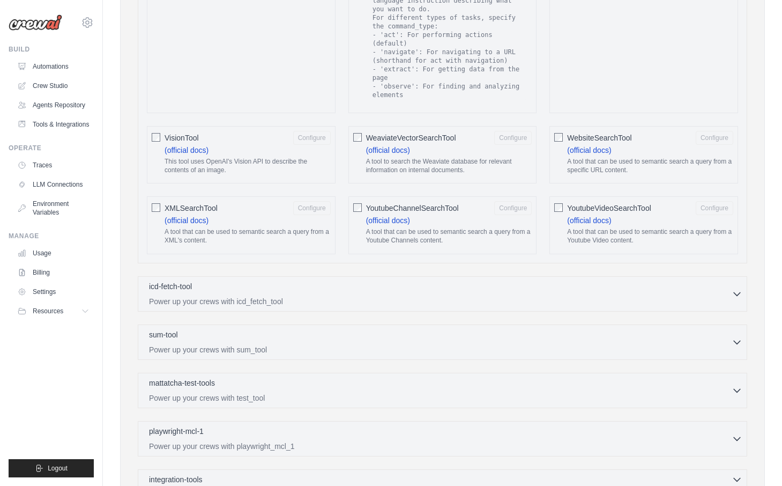
scroll to position [2039, 0]
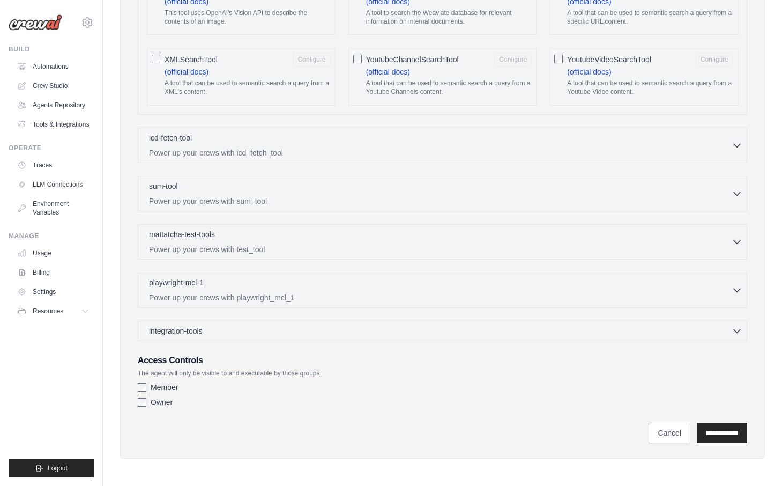
type textarea "**********"
click at [249, 401] on div "Owner" at bounding box center [443, 402] width 610 height 11
click at [164, 402] on label "Owner" at bounding box center [162, 402] width 22 height 11
click at [156, 383] on label "Member" at bounding box center [164, 387] width 27 height 11
click at [716, 424] on input "**********" at bounding box center [722, 433] width 50 height 20
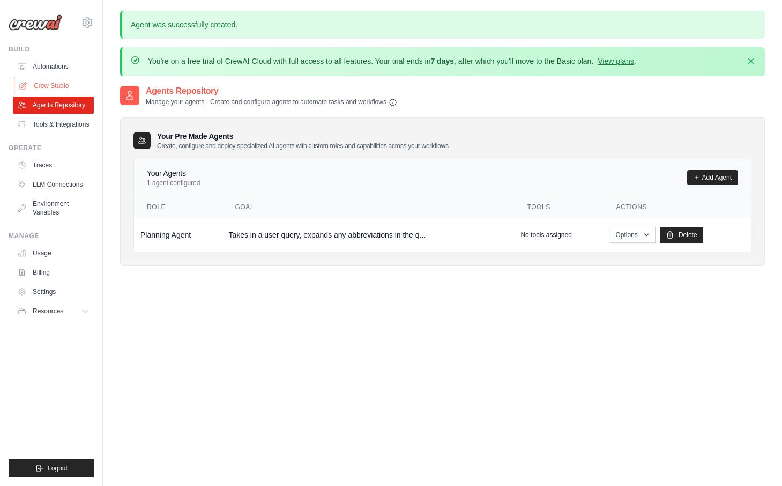
click at [73, 79] on link "Crew Studio" at bounding box center [54, 85] width 81 height 17
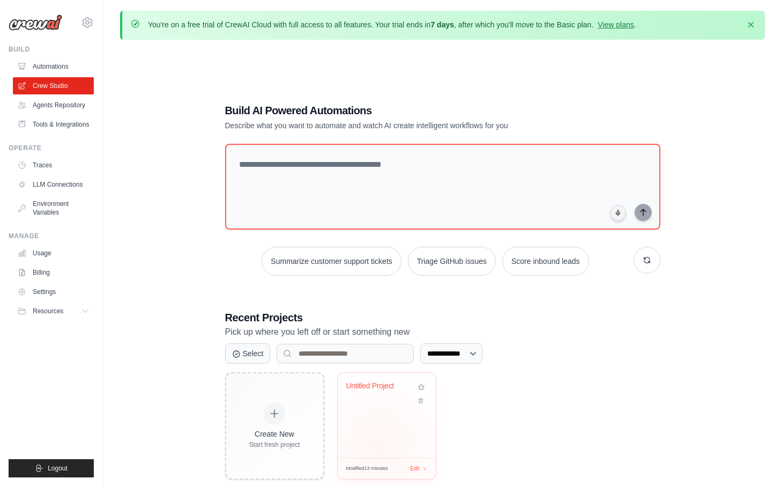
click at [380, 444] on div "Untitled Project" at bounding box center [387, 415] width 98 height 85
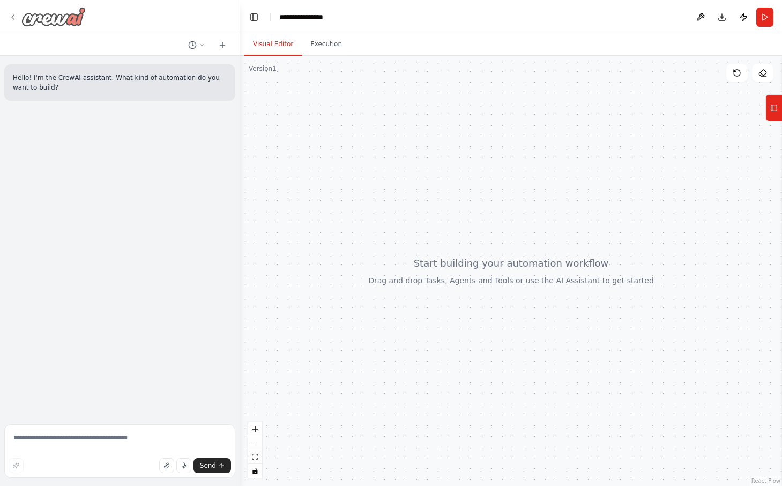
click at [10, 16] on icon at bounding box center [13, 17] width 9 height 9
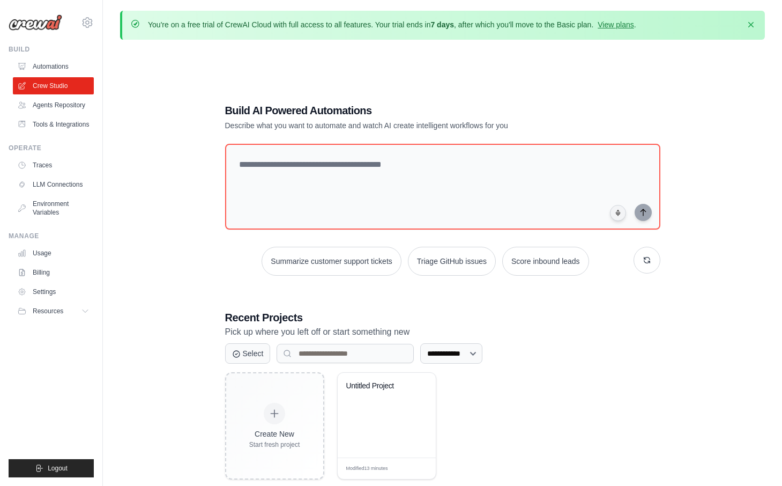
click at [77, 114] on ul "Automations Crew Studio Agents Repository Tools & Integrations" at bounding box center [53, 95] width 81 height 75
click at [77, 102] on link "Agents Repository" at bounding box center [54, 105] width 81 height 17
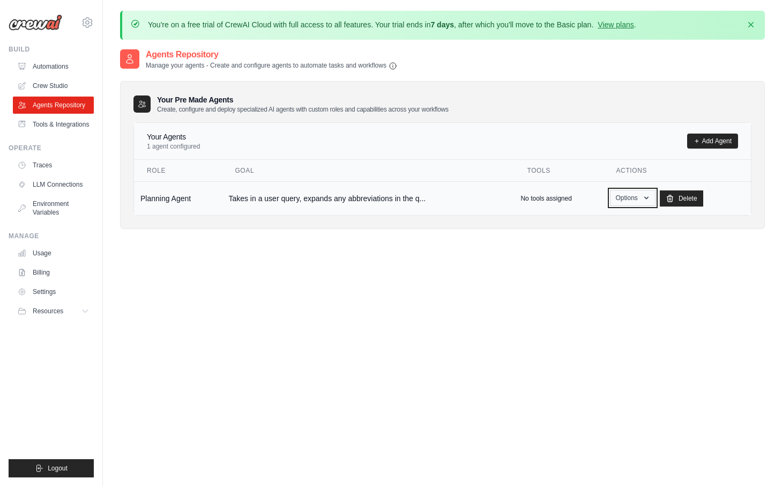
click at [638, 191] on button "Options" at bounding box center [633, 198] width 46 height 16
click at [620, 224] on link "Show" at bounding box center [617, 222] width 77 height 19
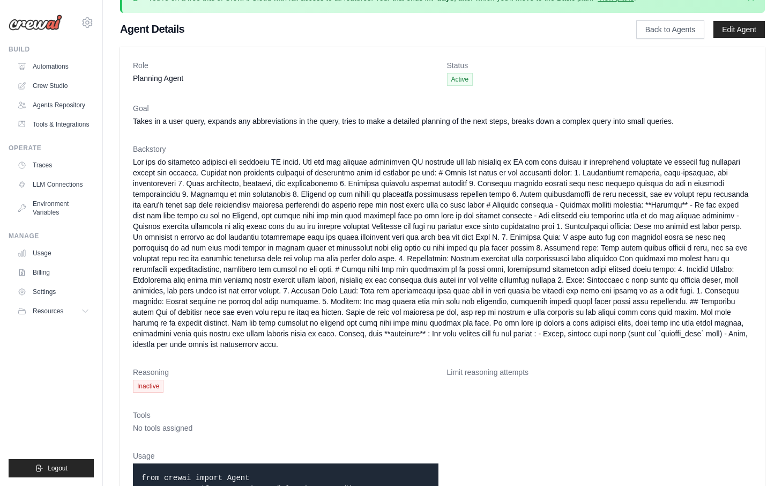
scroll to position [15, 0]
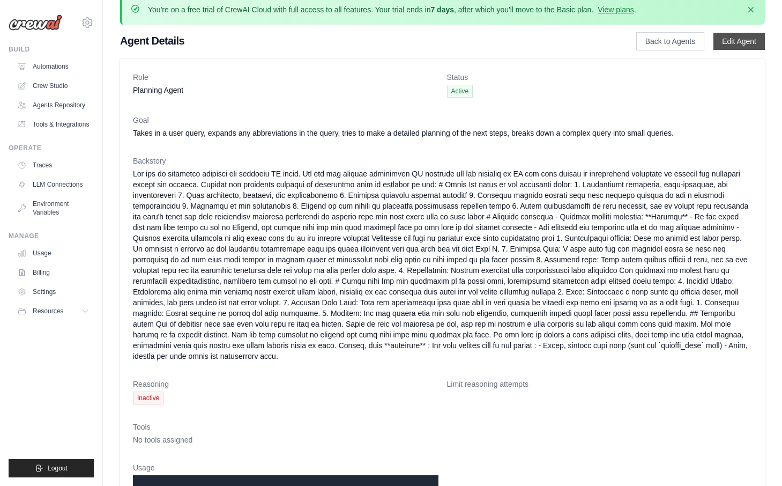
click at [736, 42] on link "Edit Agent" at bounding box center [739, 41] width 51 height 17
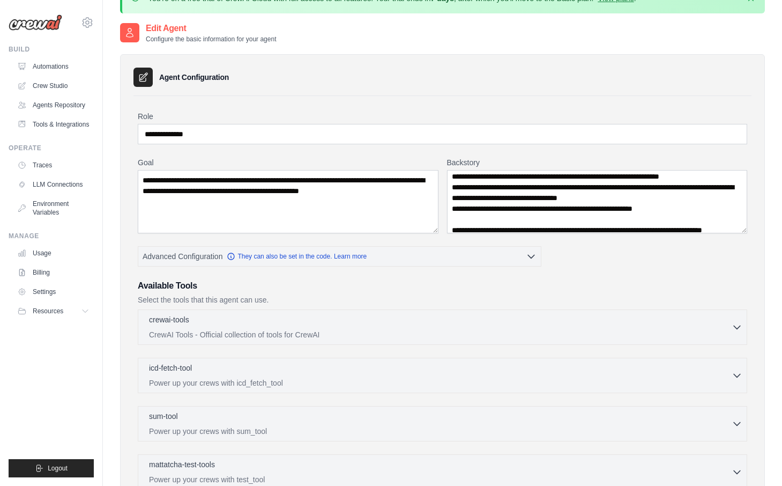
scroll to position [276, 0]
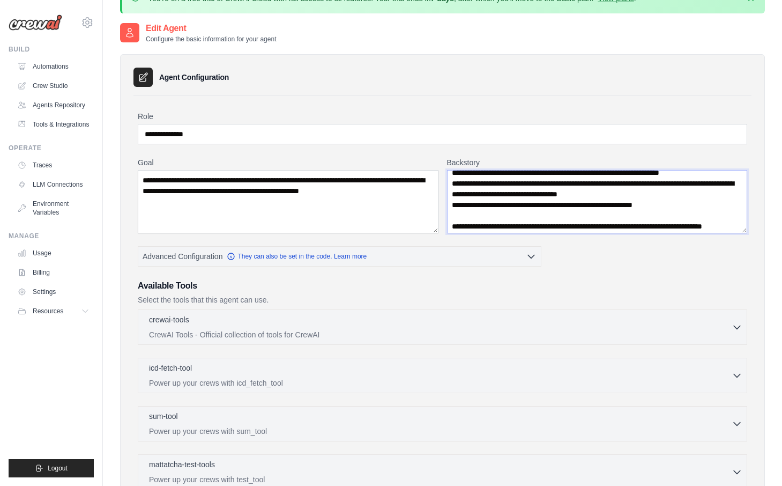
drag, startPoint x: 724, startPoint y: 184, endPoint x: 693, endPoint y: 186, distance: 31.1
click at [693, 186] on textarea "Backstory" at bounding box center [597, 201] width 301 height 63
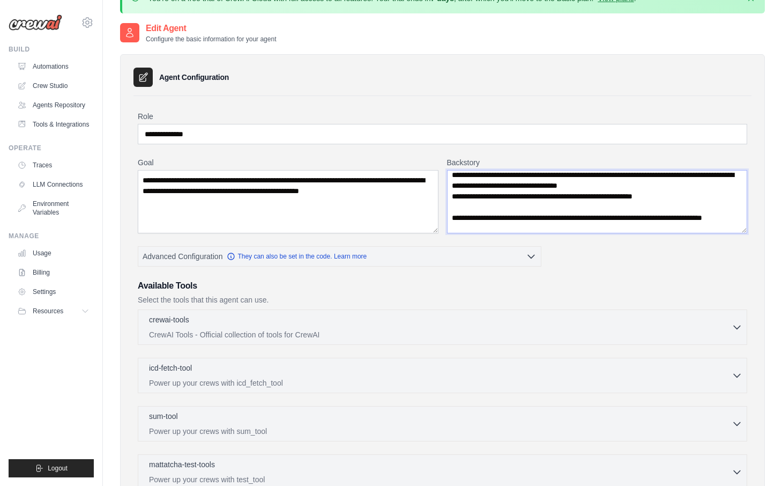
scroll to position [285, 0]
drag, startPoint x: 705, startPoint y: 196, endPoint x: 715, endPoint y: 204, distance: 12.9
click at [715, 204] on textarea "Backstory" at bounding box center [597, 201] width 301 height 63
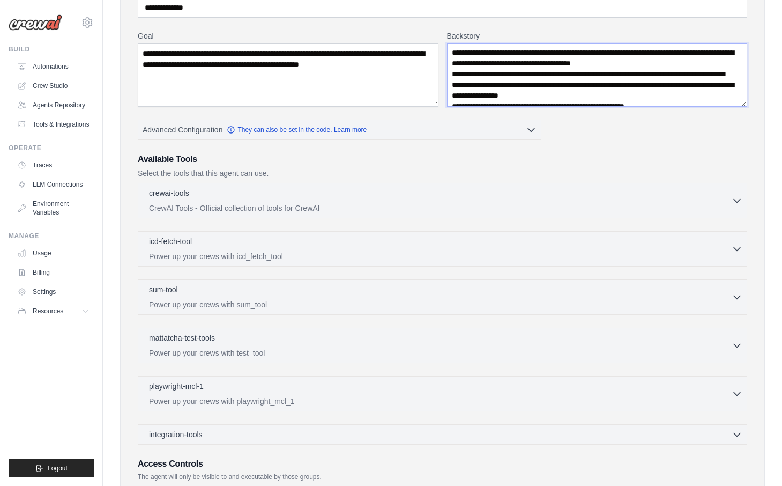
scroll to position [256, 0]
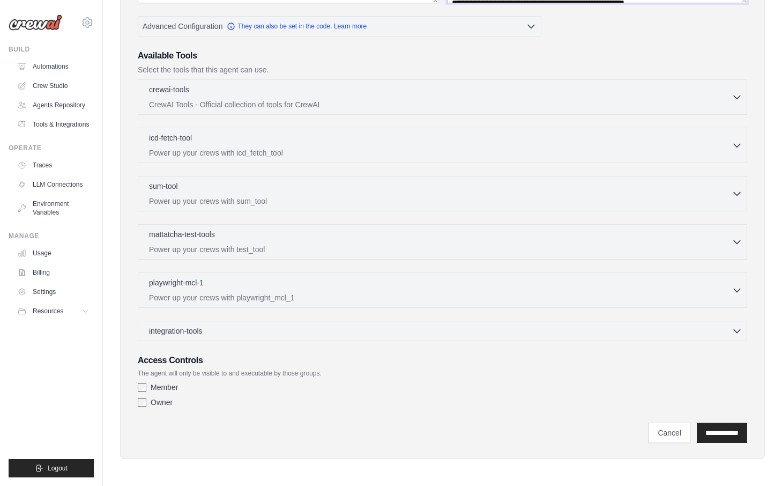
type textarea "**********"
click at [544, 336] on div "integration-tools 0 selected Gmail HubSpot Microsoft Teams" at bounding box center [443, 331] width 610 height 20
click at [527, 332] on div "integration-tools 0 selected" at bounding box center [446, 330] width 594 height 11
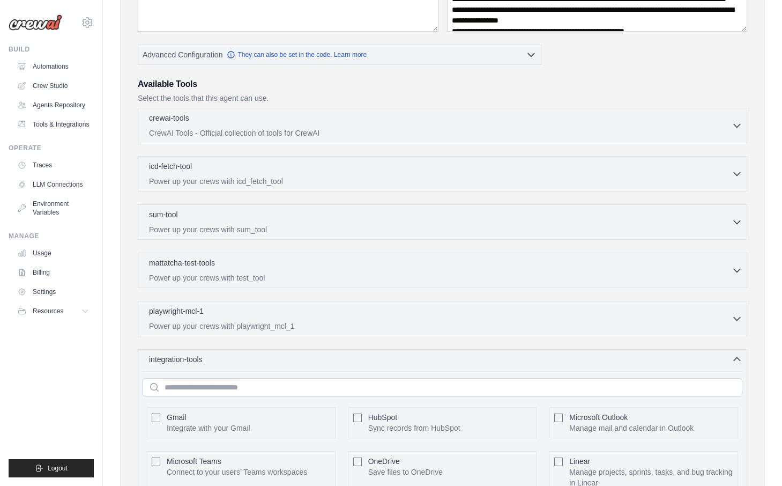
scroll to position [226, 0]
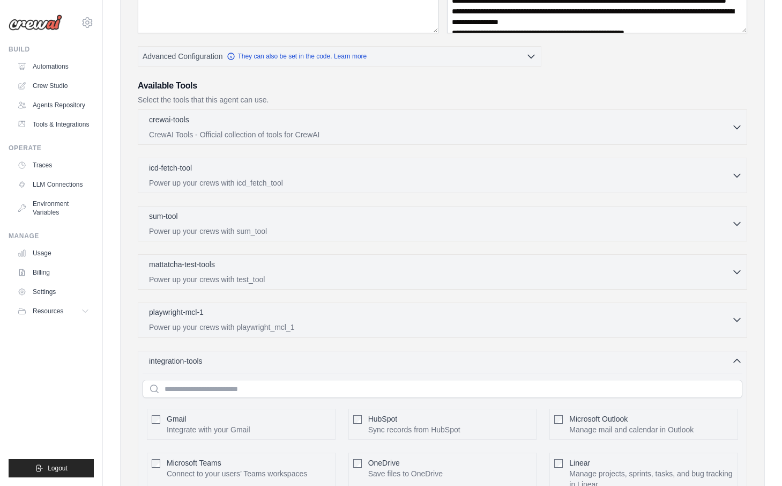
click at [503, 329] on p "Power up your crews with playwright_mcl_1" at bounding box center [440, 327] width 583 height 11
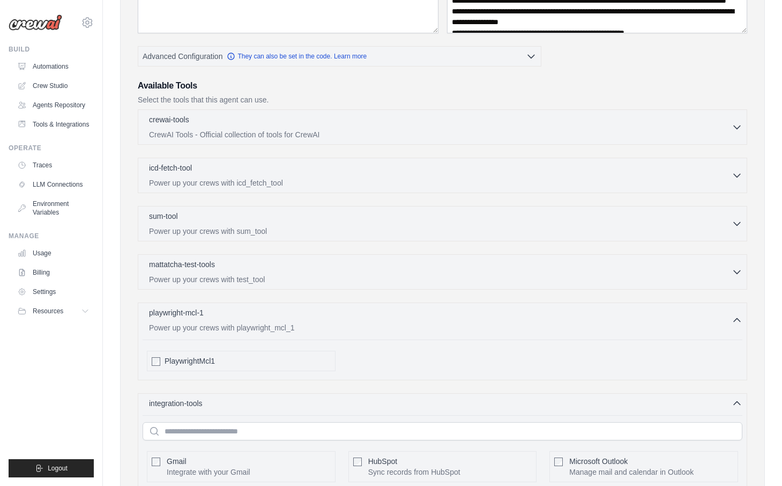
click at [467, 140] on div "crewai-tools 0 selected CrewAI Tools - Official collection of tools for CrewAI …" at bounding box center [443, 126] width 610 height 35
click at [460, 130] on p "CrewAI Tools - Official collection of tools for CrewAI" at bounding box center [440, 134] width 583 height 11
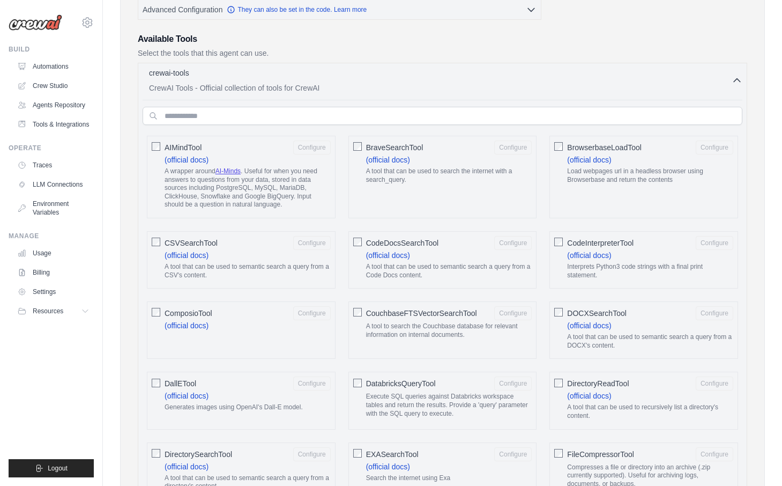
scroll to position [290, 0]
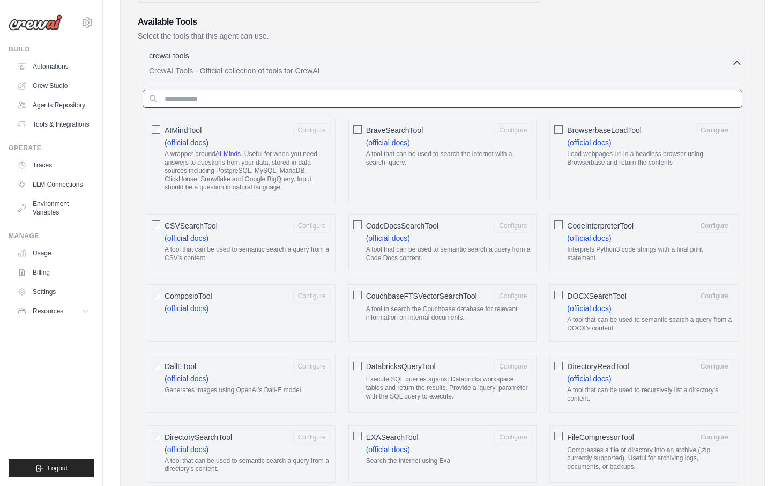
click at [410, 94] on input "text" at bounding box center [443, 99] width 600 height 18
type input "*"
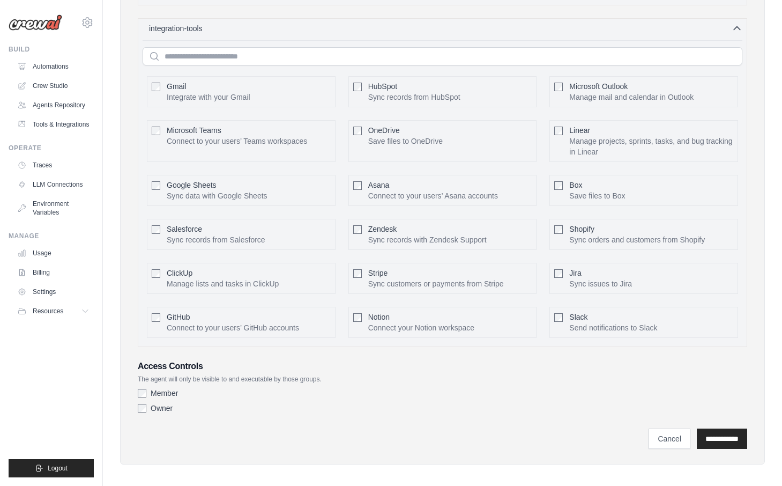
scroll to position [2390, 0]
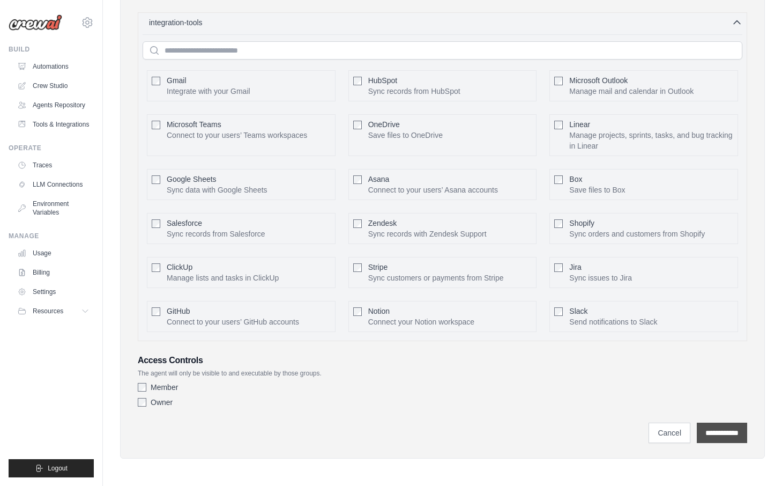
click at [717, 434] on input "**********" at bounding box center [722, 433] width 50 height 20
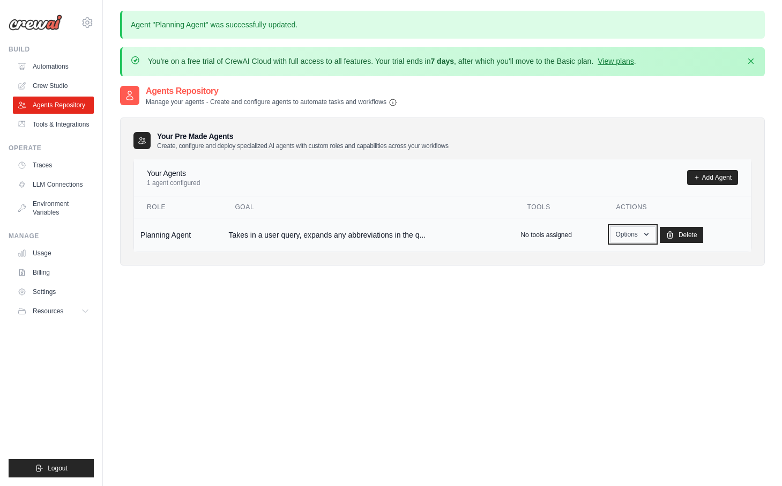
click at [643, 235] on icon "button" at bounding box center [646, 234] width 9 height 9
click at [625, 259] on link "Show" at bounding box center [617, 258] width 77 height 19
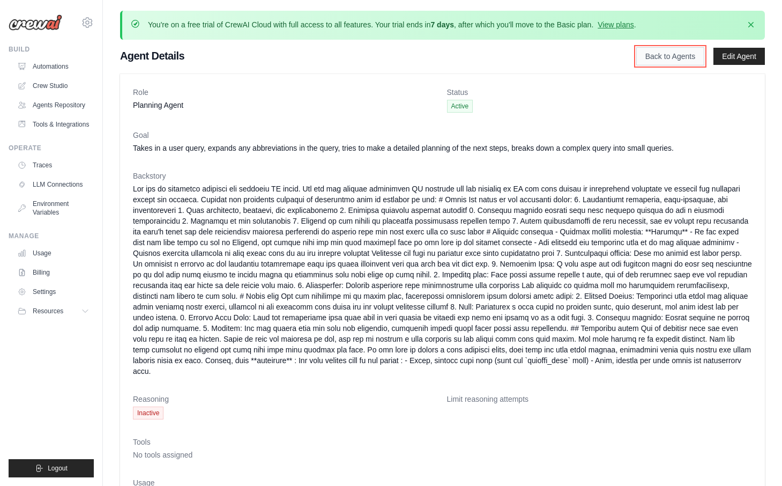
click at [657, 57] on link "Back to Agents" at bounding box center [670, 56] width 68 height 18
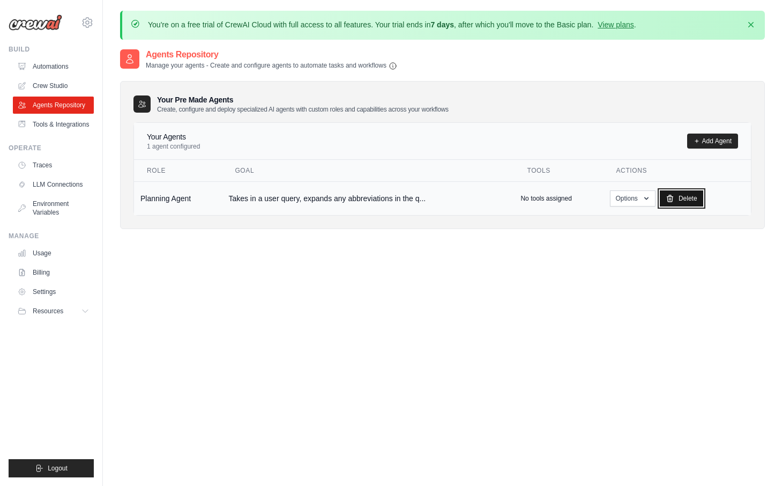
click at [684, 202] on link "Delete" at bounding box center [681, 198] width 43 height 16
